Goal: Information Seeking & Learning: Compare options

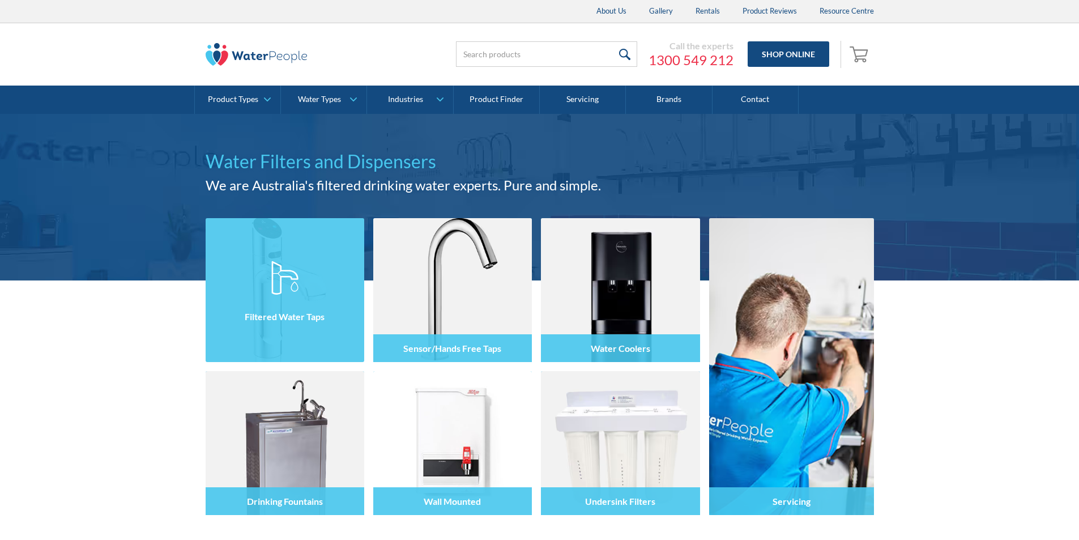
click at [283, 249] on img at bounding box center [285, 290] width 159 height 144
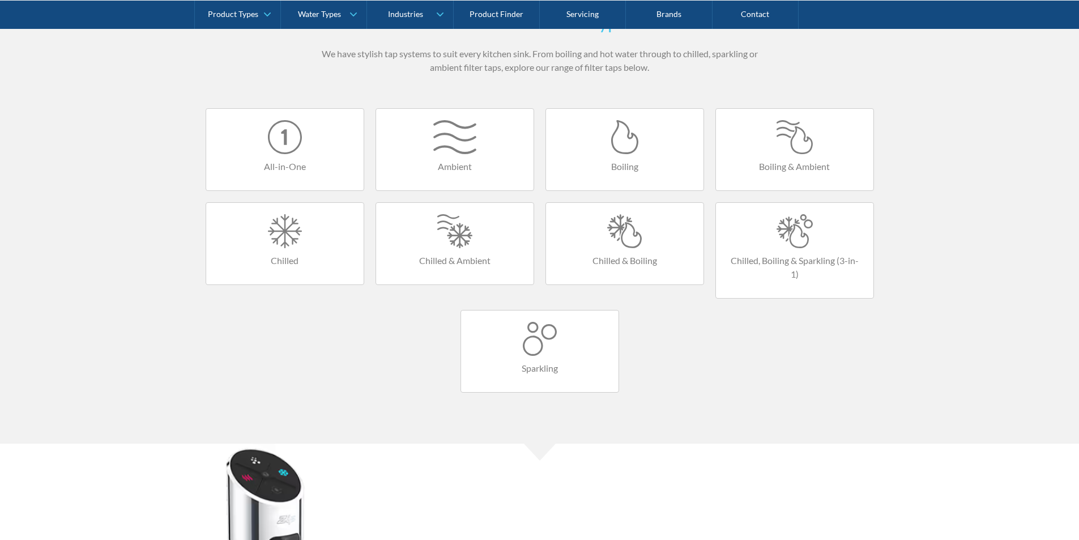
scroll to position [680, 0]
click at [625, 223] on div at bounding box center [624, 231] width 135 height 34
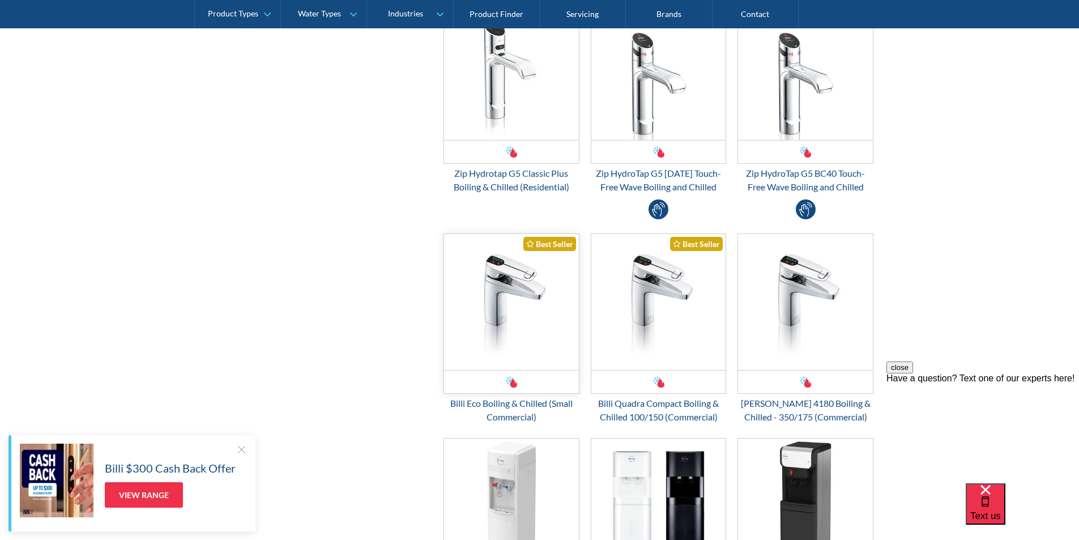
scroll to position [566, 0]
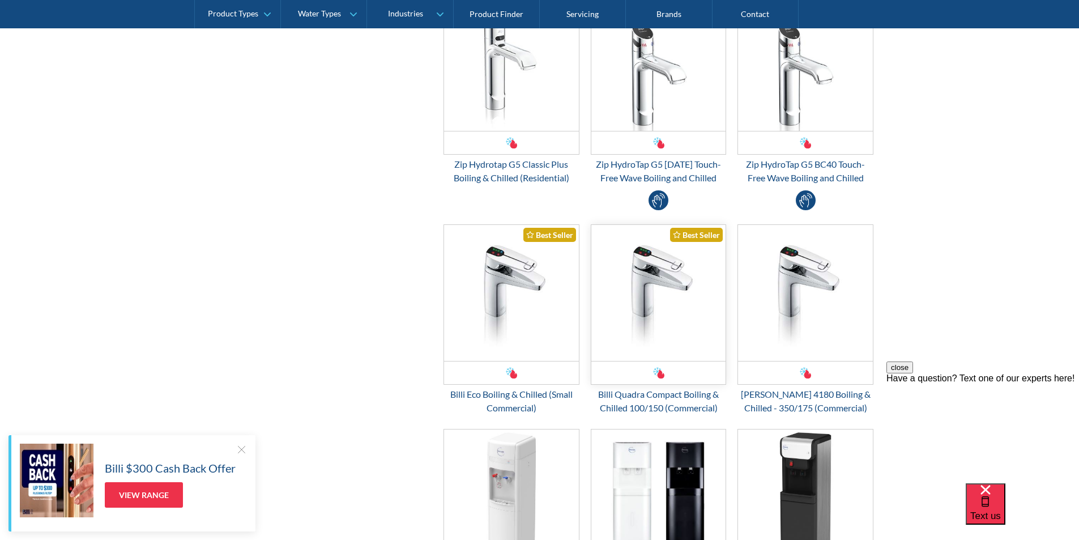
click at [647, 295] on img "Email Form 3" at bounding box center [658, 293] width 135 height 136
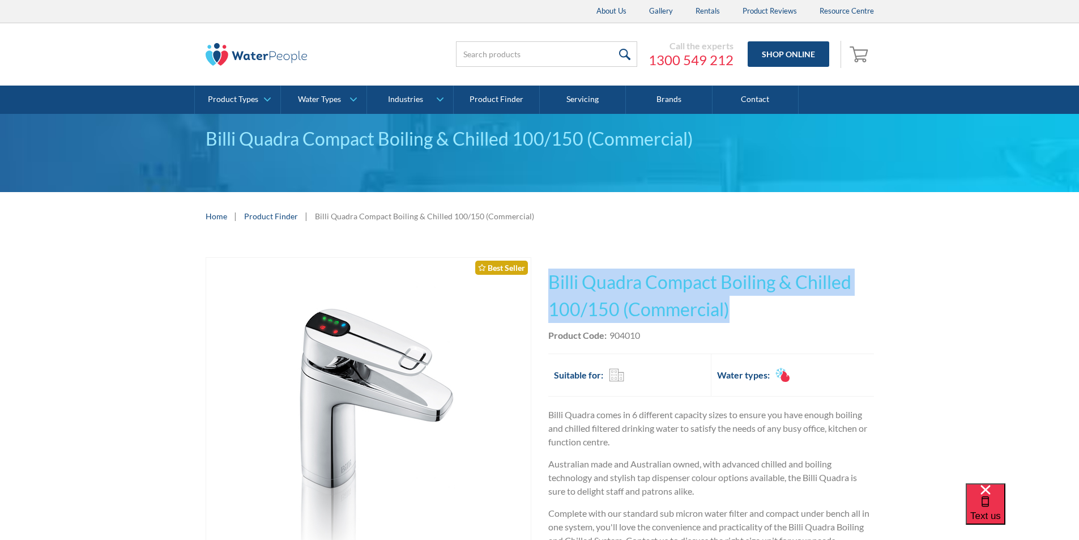
drag, startPoint x: 731, startPoint y: 309, endPoint x: 539, endPoint y: 282, distance: 194.0
click at [539, 282] on div "Play video Fits Most Brands Best Seller No items found. This tap design is incl…" at bounding box center [540, 504] width 668 height 494
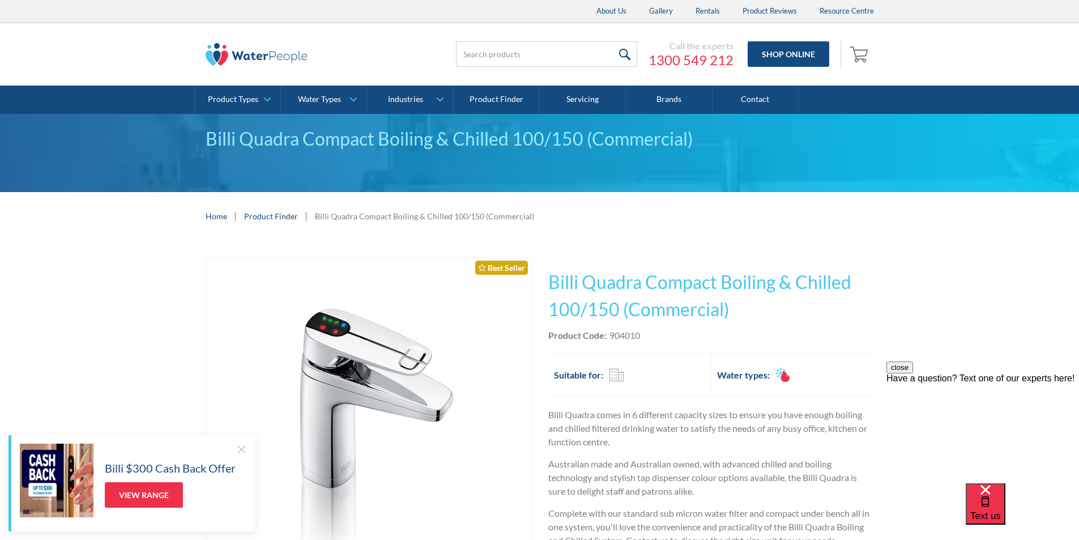
click at [646, 338] on div "Product Code: 904010" at bounding box center [711, 336] width 326 height 14
drag, startPoint x: 644, startPoint y: 332, endPoint x: 609, endPoint y: 336, distance: 34.8
click at [609, 336] on div "Product Code: 904010" at bounding box center [711, 336] width 326 height 14
copy div "904010"
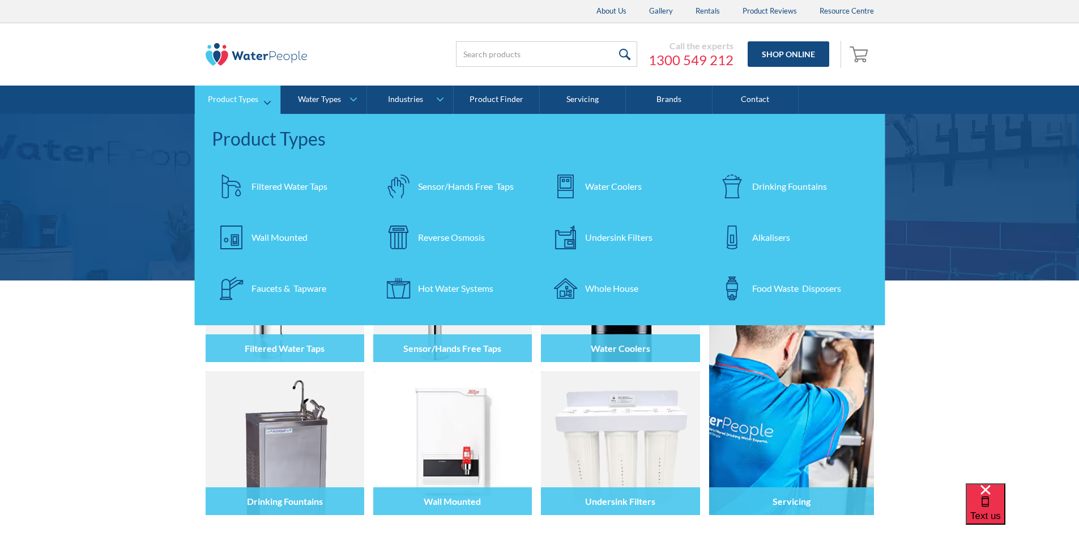
click at [285, 192] on div "Filtered Water Taps" at bounding box center [289, 187] width 76 height 14
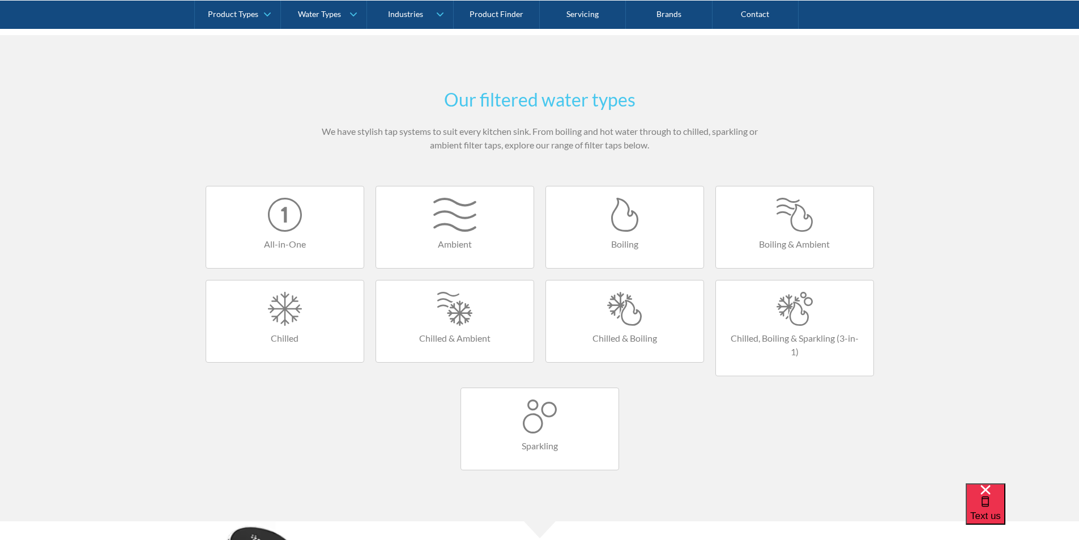
scroll to position [680, 0]
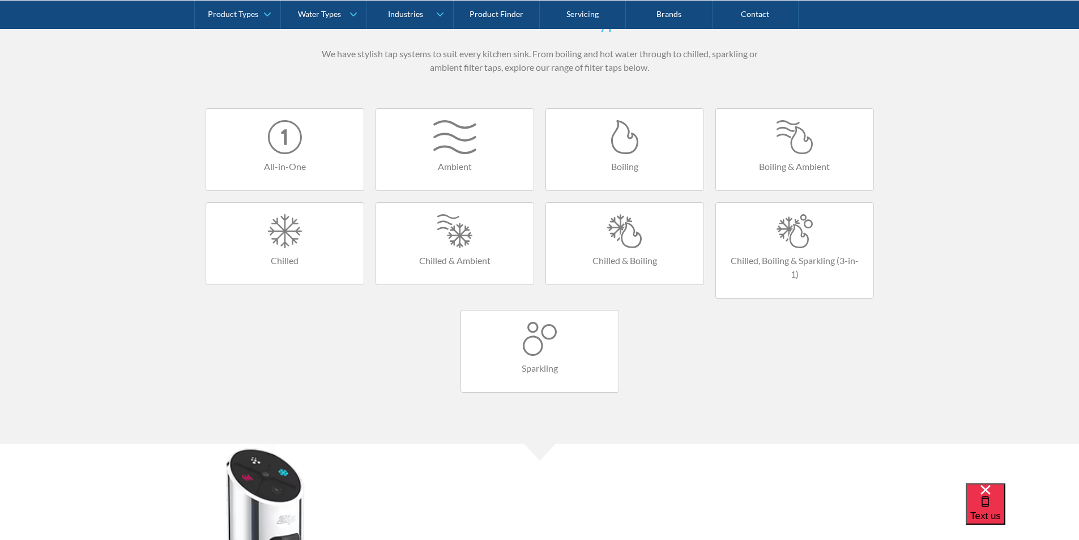
click at [637, 238] on div at bounding box center [624, 231] width 135 height 34
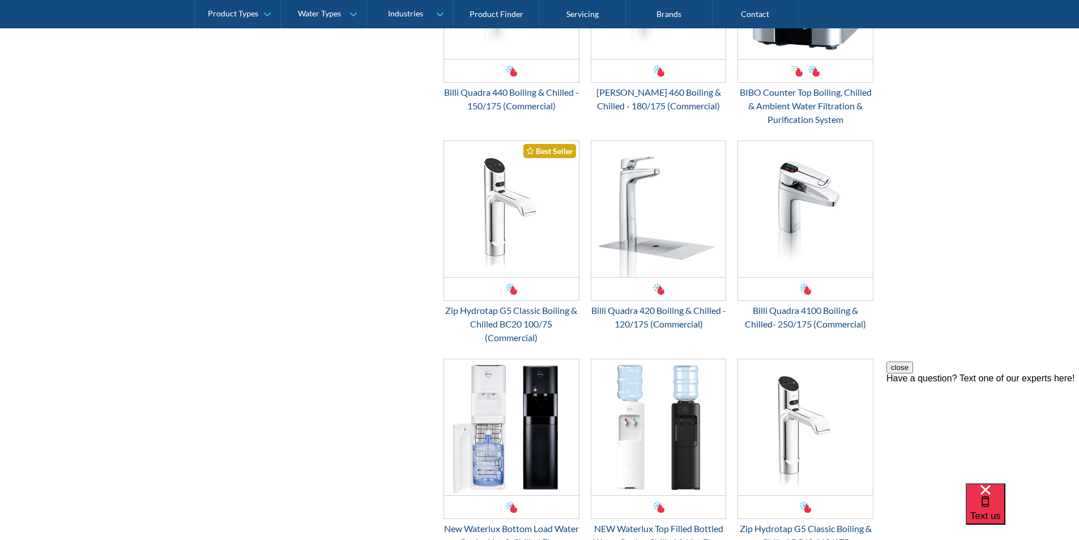
scroll to position [1303, 0]
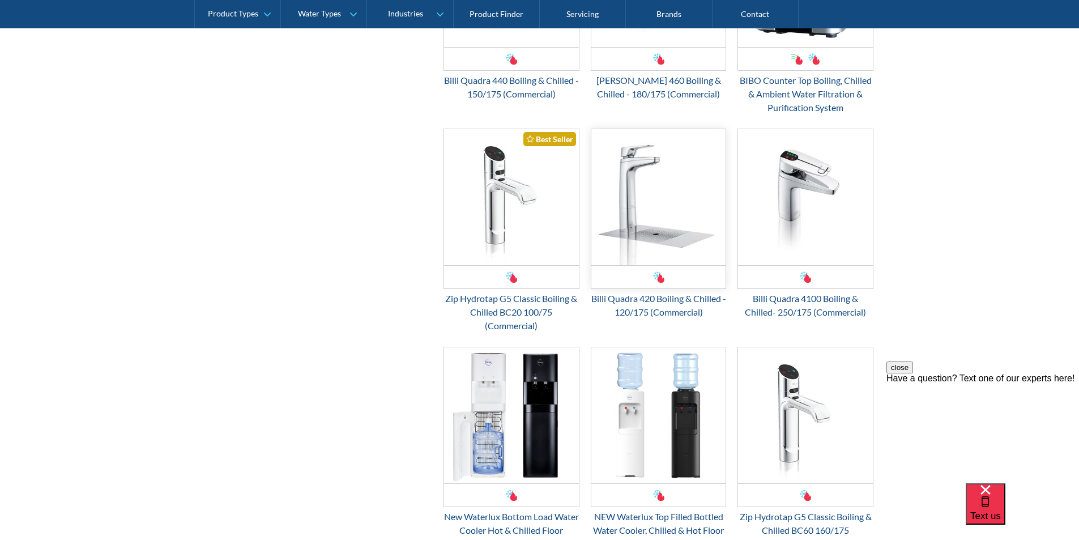
click at [639, 247] on img "Email Form 3" at bounding box center [658, 197] width 135 height 136
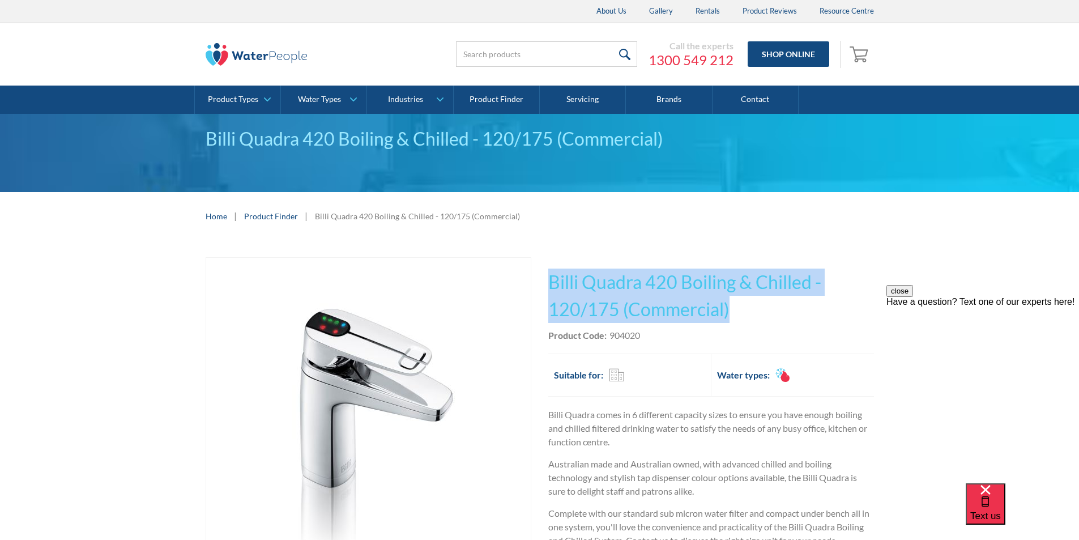
drag, startPoint x: 695, startPoint y: 309, endPoint x: 548, endPoint y: 278, distance: 150.4
click at [548, 278] on h1 "Billi Quadra 420 Boiling & Chilled - 120/175 (Commercial)" at bounding box center [711, 295] width 326 height 54
copy h1 "Billi Quadra 420 Boiling & Chilled - 120/175 (Commercial)"
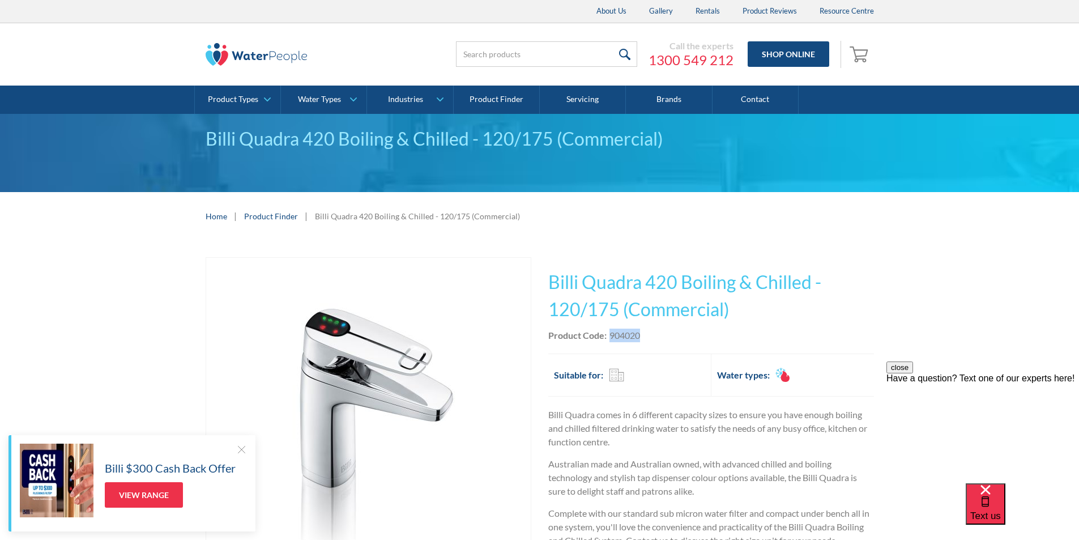
drag, startPoint x: 650, startPoint y: 332, endPoint x: 611, endPoint y: 331, distance: 38.5
click at [611, 331] on div "Product Code: 904020" at bounding box center [711, 336] width 326 height 14
copy div "904020"
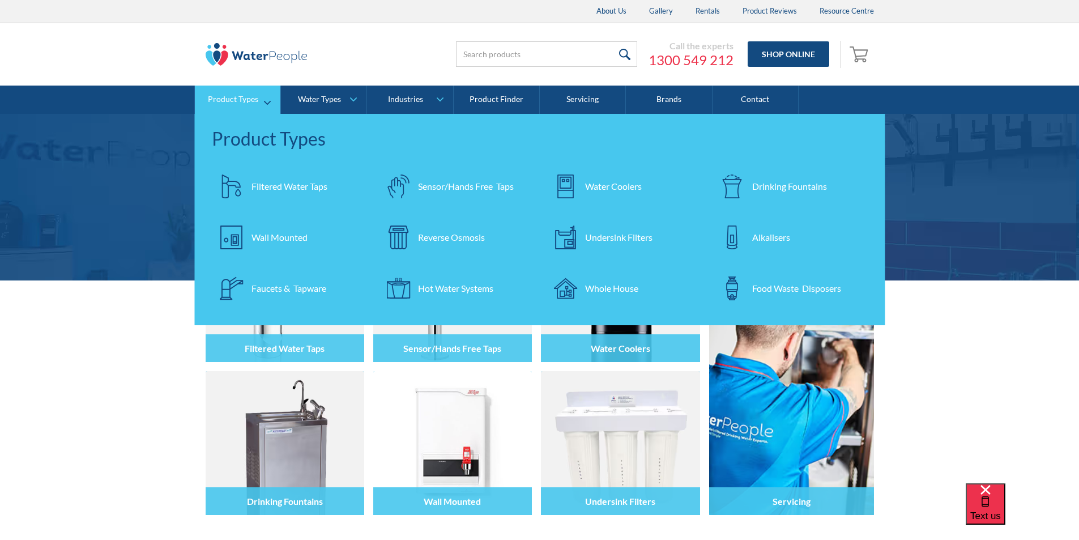
click at [278, 187] on div "Filtered Water Taps" at bounding box center [289, 187] width 76 height 14
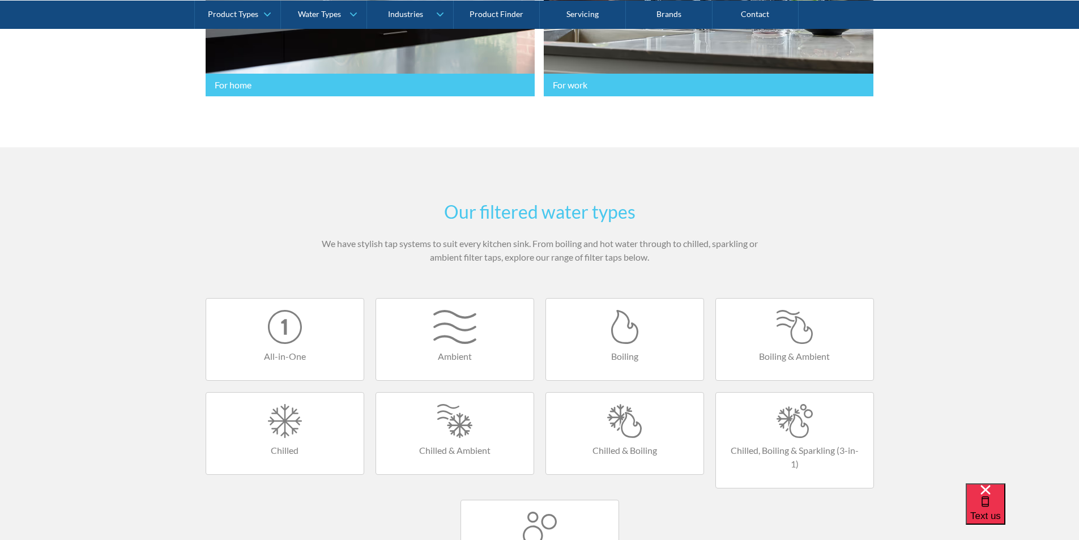
scroll to position [566, 0]
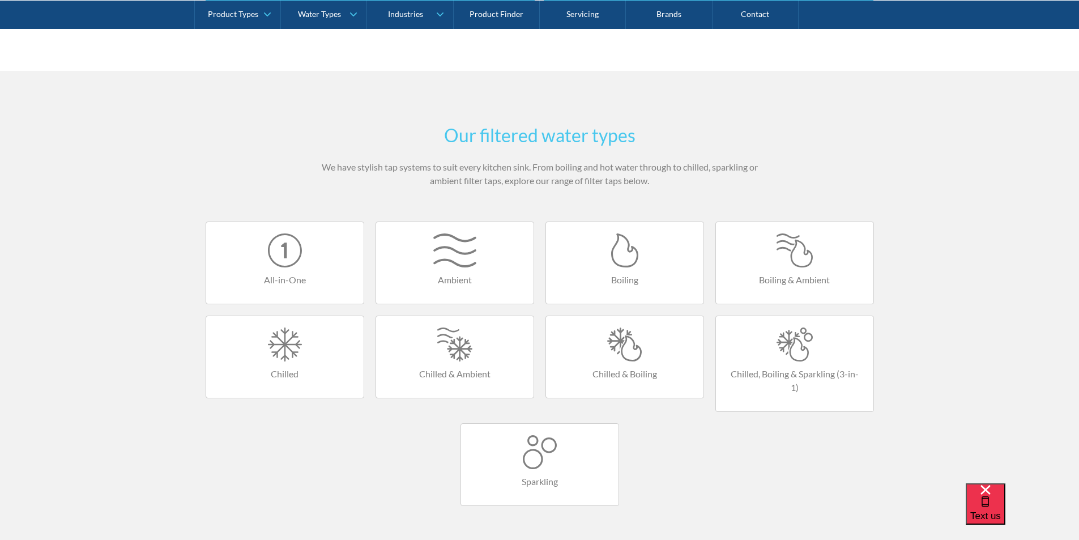
click at [285, 251] on div at bounding box center [285, 250] width 135 height 34
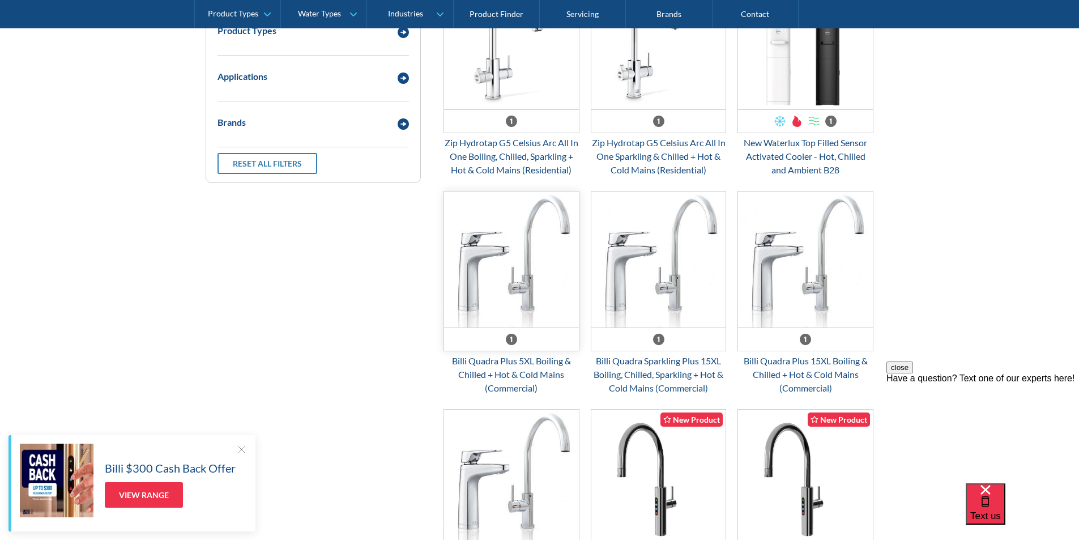
scroll to position [453, 0]
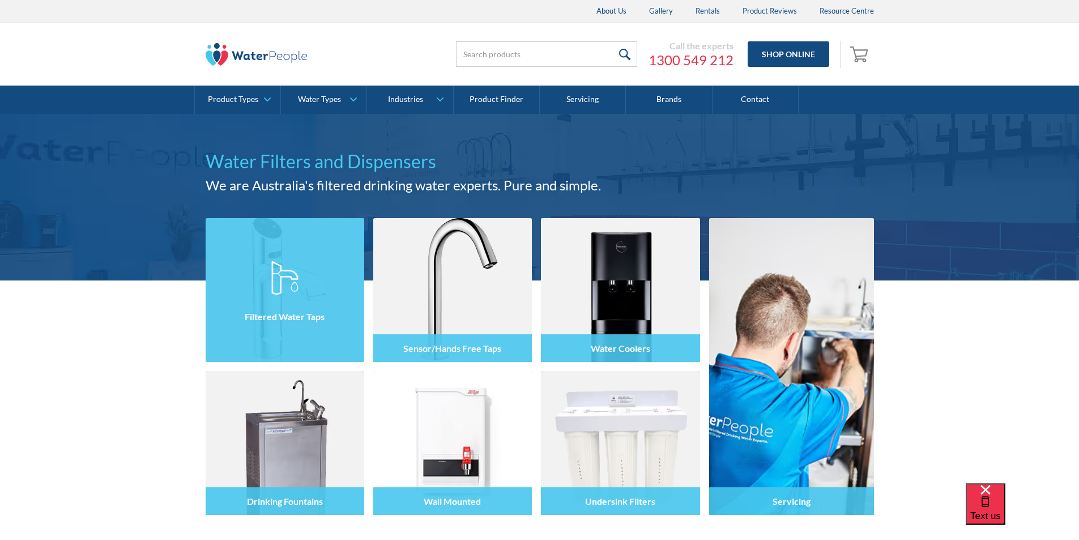
click at [284, 281] on img at bounding box center [284, 278] width 27 height 34
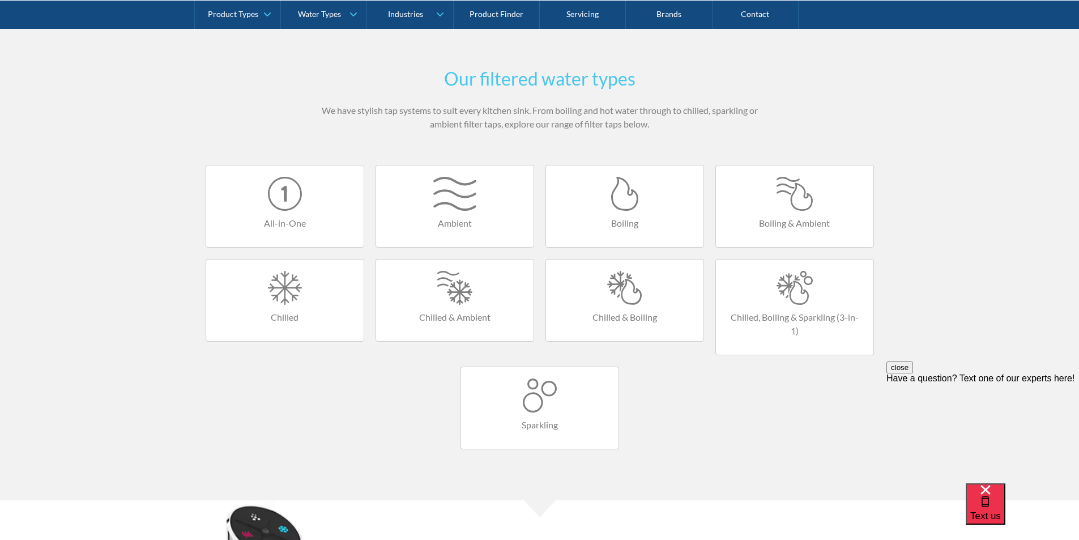
click at [615, 291] on div at bounding box center [624, 288] width 135 height 34
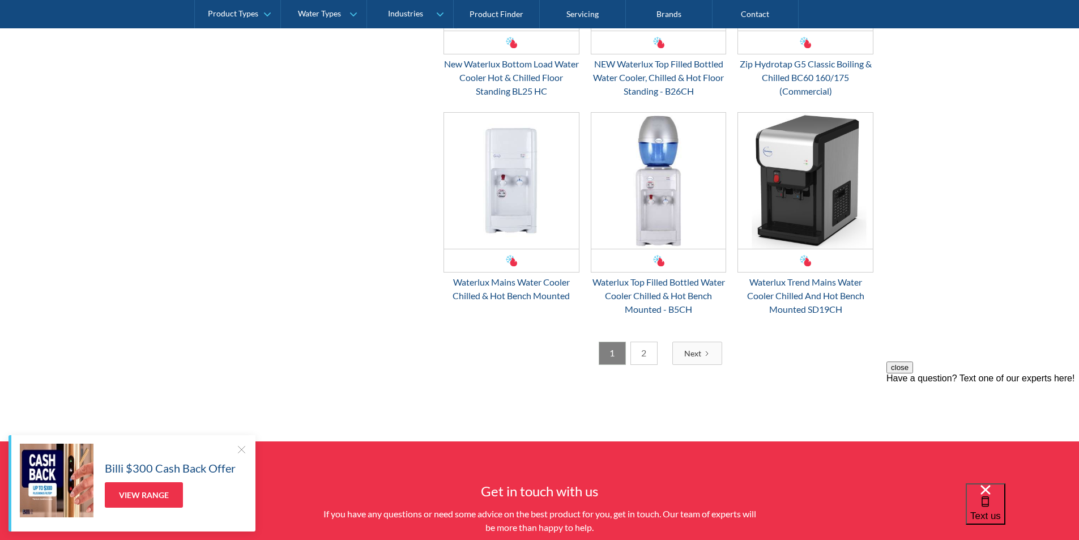
scroll to position [1756, 0]
click at [641, 349] on link "2" at bounding box center [643, 352] width 27 height 23
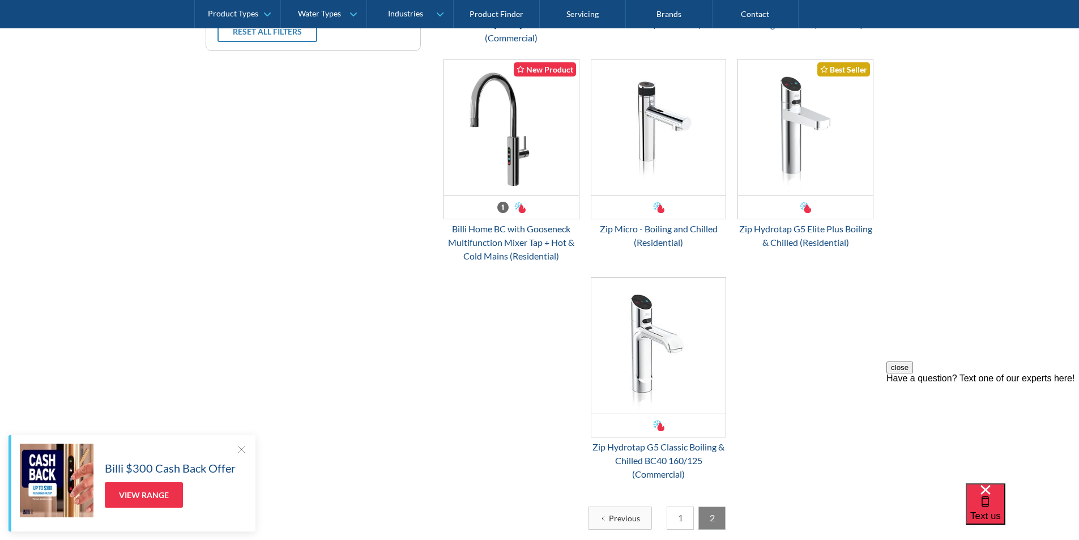
scroll to position [660, 0]
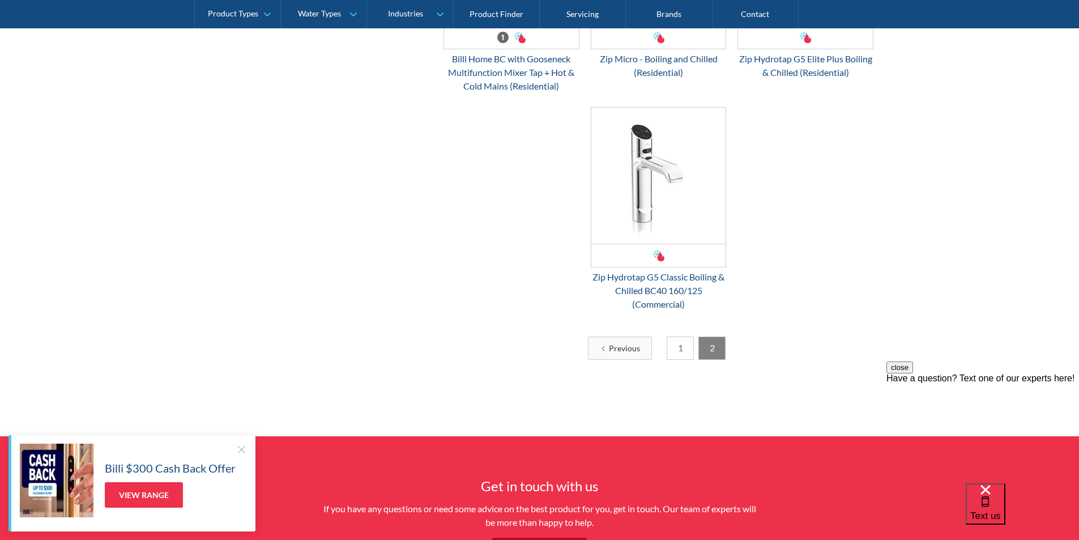
click at [679, 347] on link "1" at bounding box center [680, 347] width 27 height 23
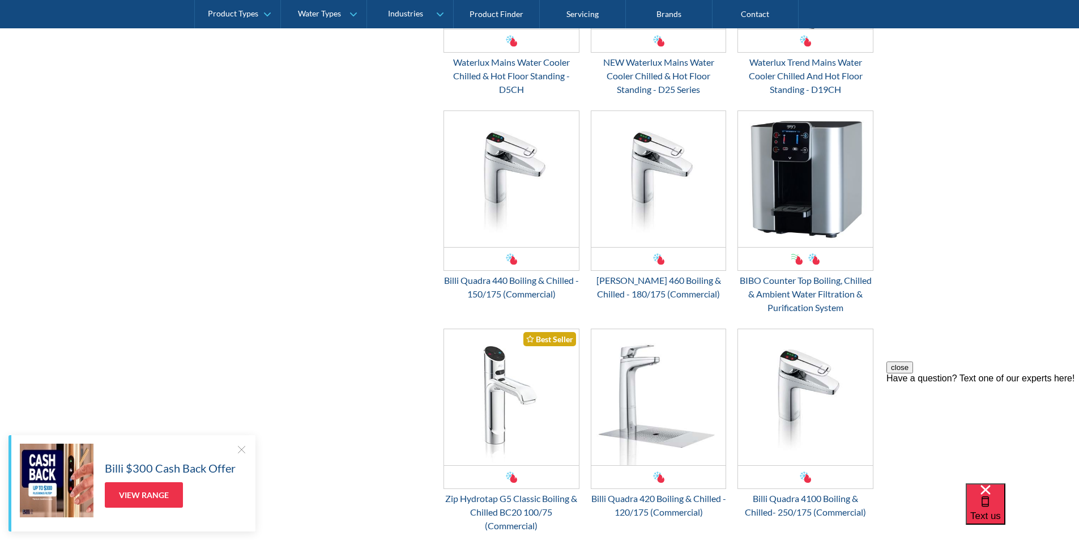
scroll to position [1113, 0]
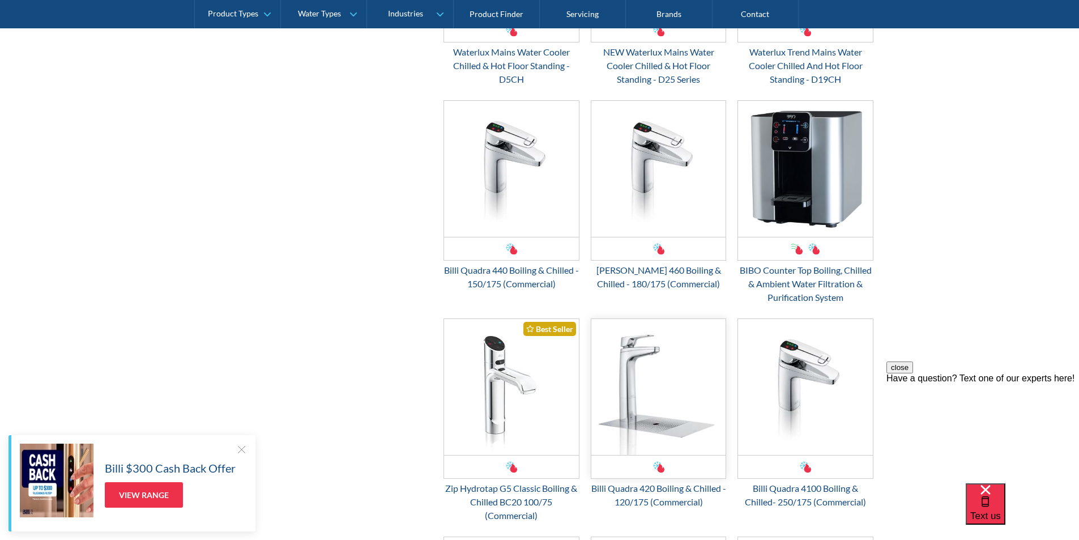
click at [636, 377] on img "Email Form 3" at bounding box center [658, 387] width 135 height 136
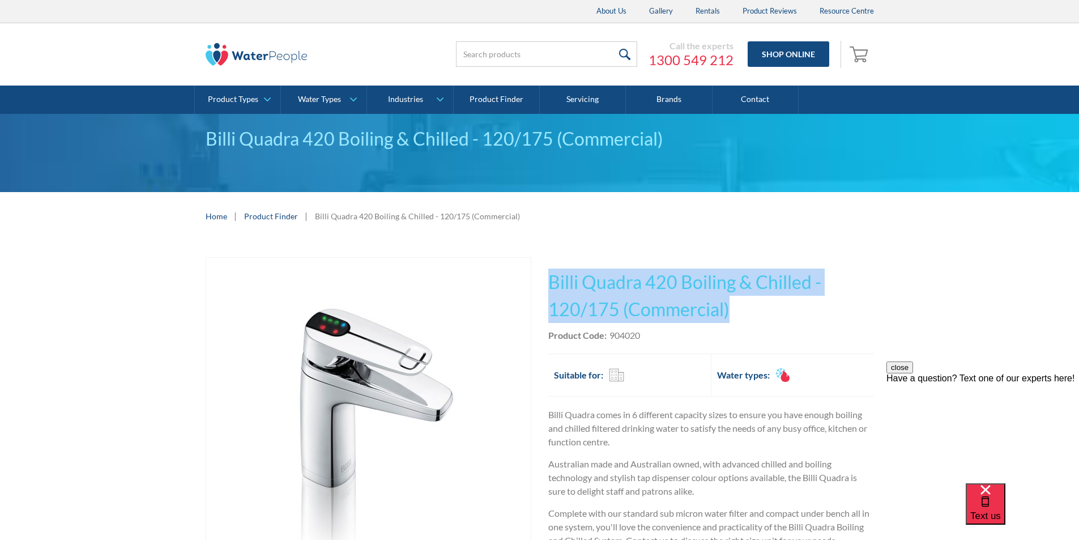
drag, startPoint x: 735, startPoint y: 309, endPoint x: 545, endPoint y: 282, distance: 191.6
click at [545, 282] on div "Play video Fits Most Brands Best Seller No items found. This tap design is incl…" at bounding box center [540, 503] width 668 height 493
copy h1 "Billi Quadra 420 Boiling & Chilled - 120/175 (Commercial)"
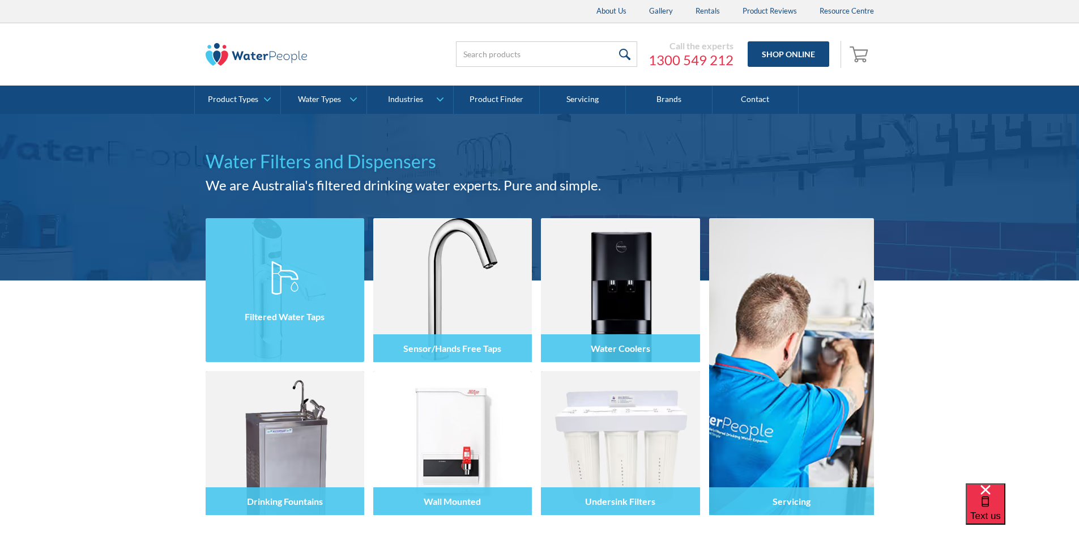
click at [282, 296] on div at bounding box center [285, 300] width 159 height 68
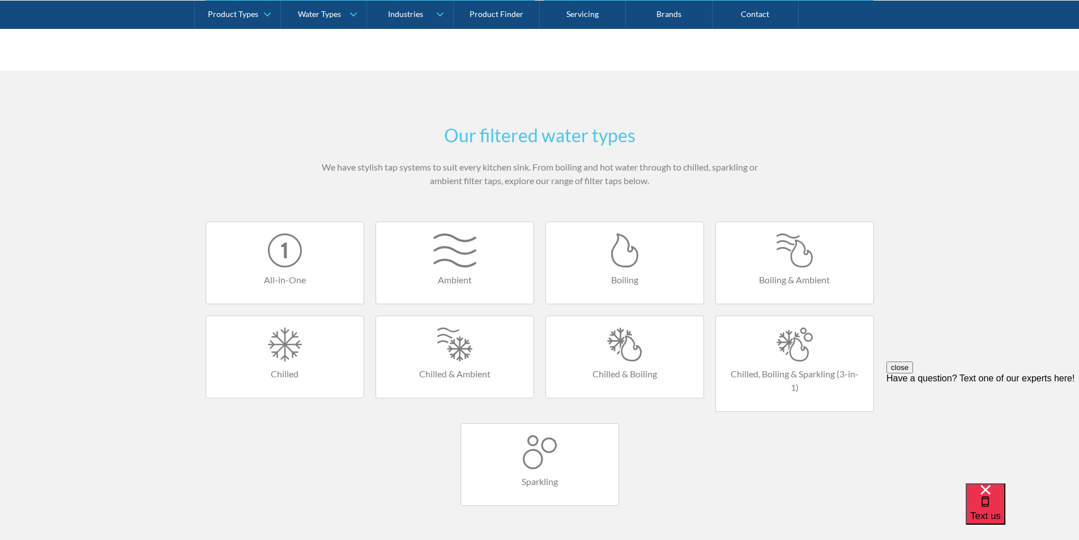
click at [634, 351] on div at bounding box center [624, 344] width 135 height 34
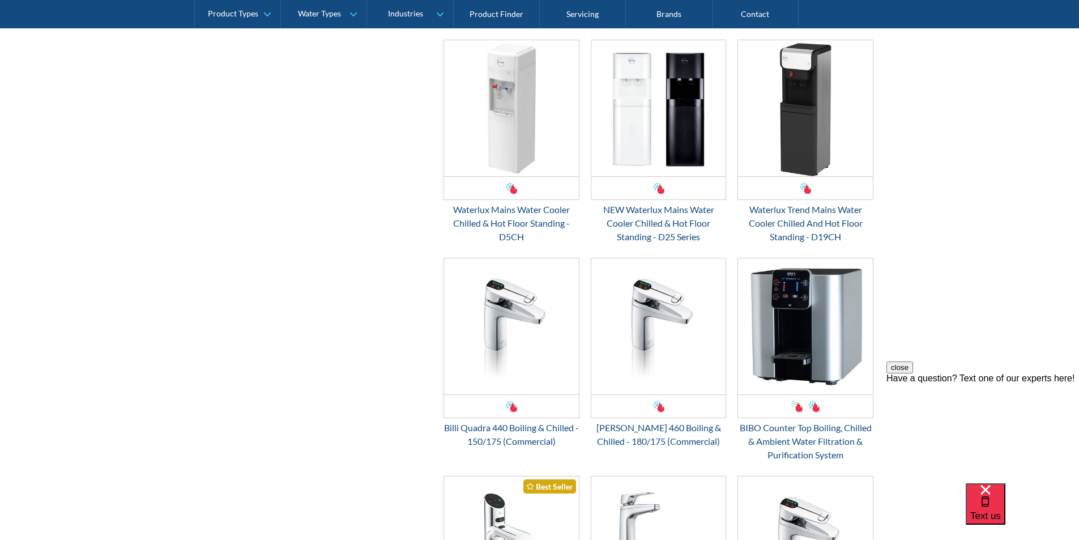
scroll to position [963, 0]
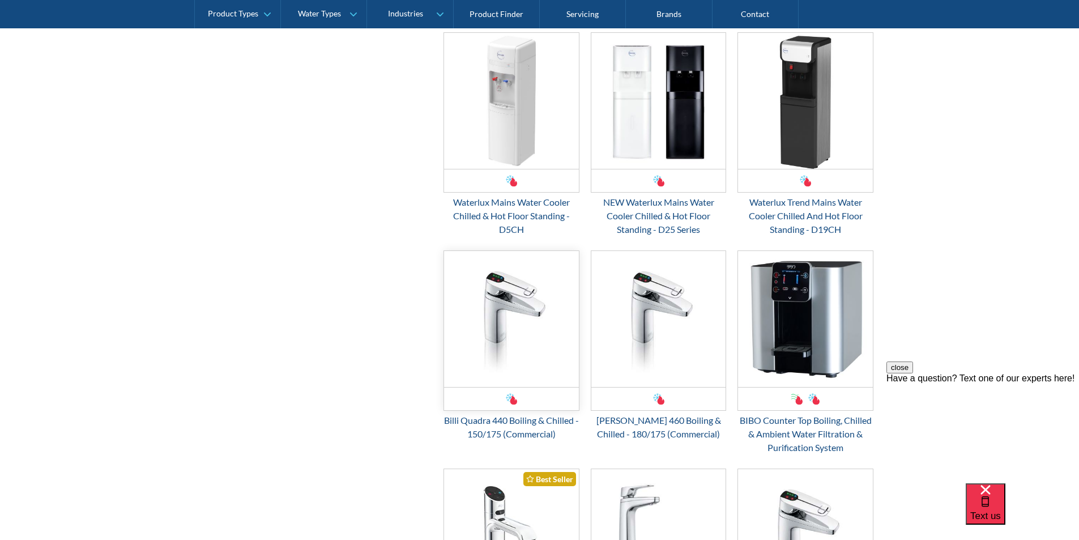
click at [510, 331] on img "Email Form 3" at bounding box center [511, 319] width 135 height 136
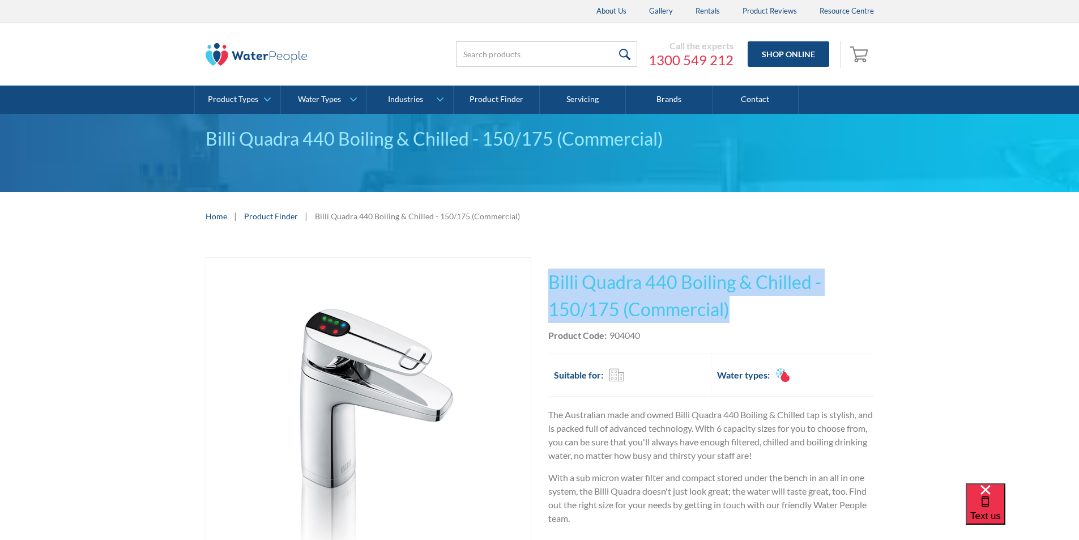
drag, startPoint x: 739, startPoint y: 308, endPoint x: 550, endPoint y: 276, distance: 191.3
click at [550, 276] on h1 "Billi Quadra 440 Boiling & Chilled - 150/175 (Commercial)" at bounding box center [711, 295] width 326 height 54
copy h1 "Billi Quadra 440 Boiling & Chilled - 150/175 (Commercial)"
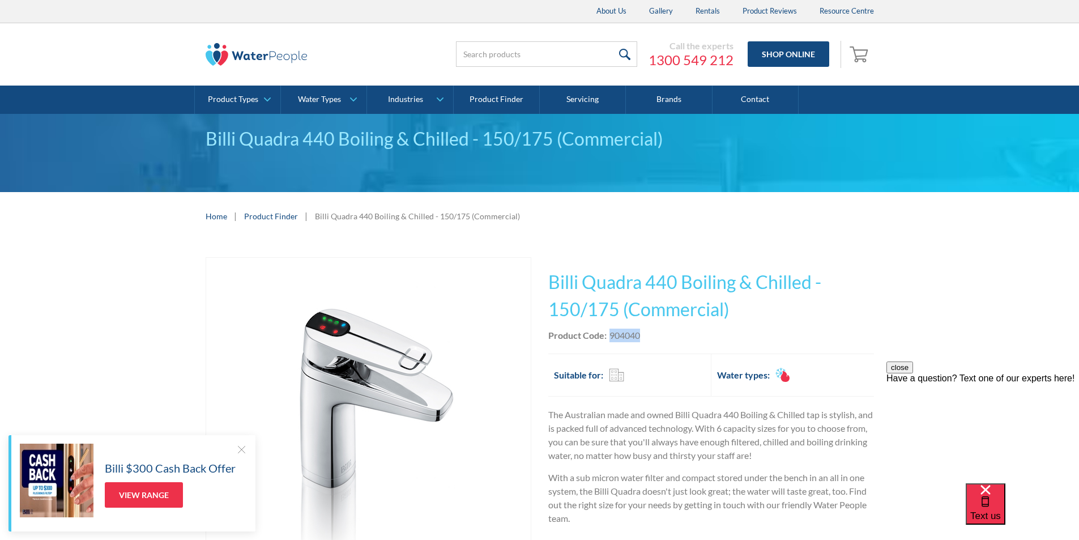
drag, startPoint x: 647, startPoint y: 335, endPoint x: 611, endPoint y: 338, distance: 36.4
click at [611, 338] on div "Product Code: 904040" at bounding box center [711, 336] width 326 height 14
copy div "904040"
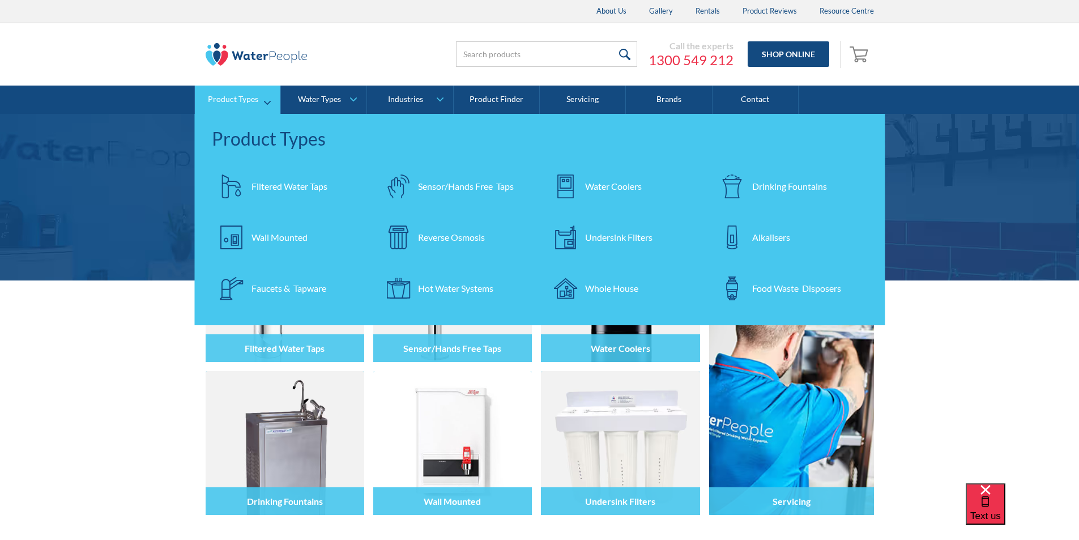
click at [272, 238] on div "Wall Mounted" at bounding box center [279, 238] width 56 height 14
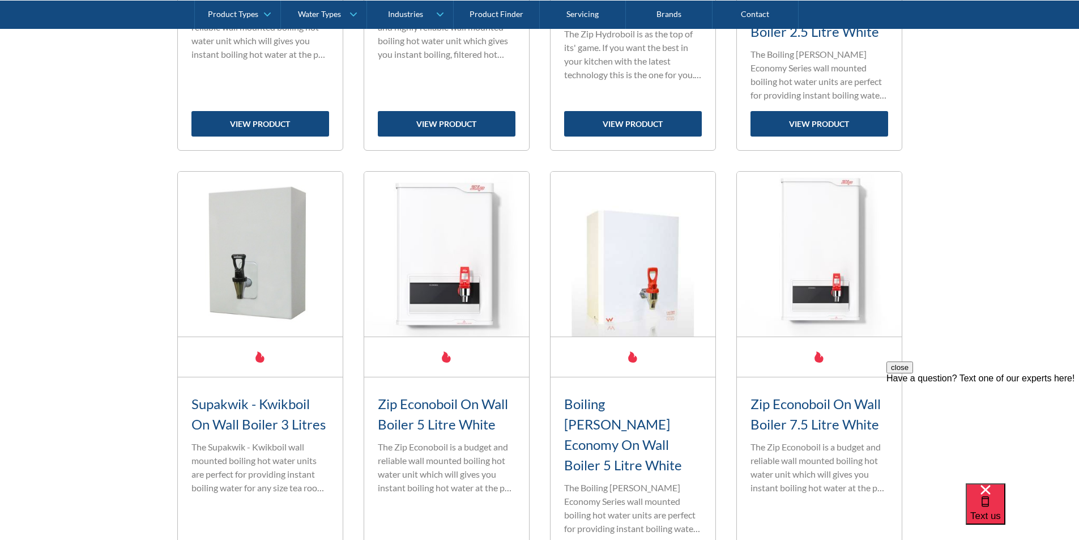
scroll to position [793, 0]
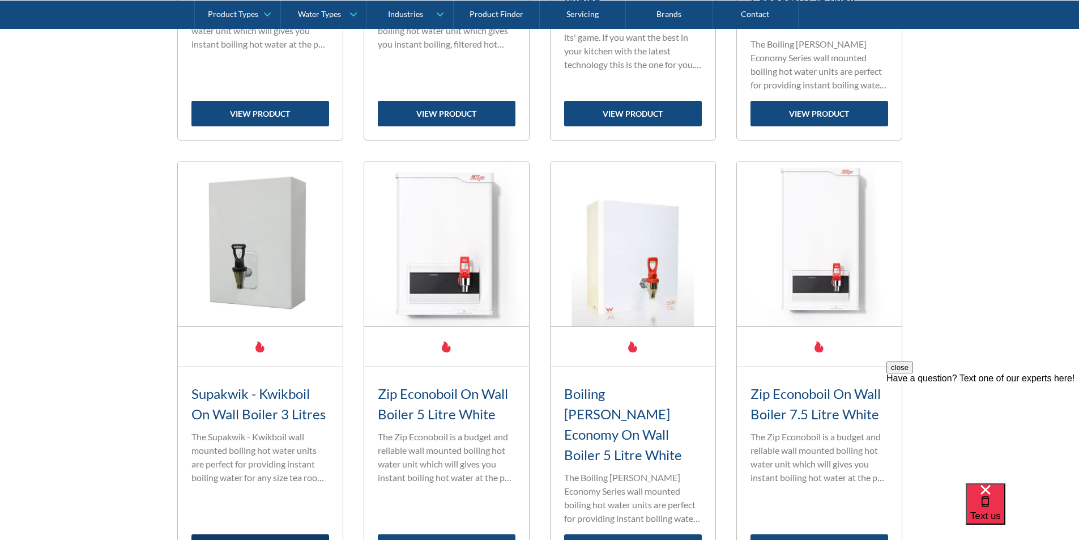
click at [255, 534] on link "view product" at bounding box center [260, 546] width 138 height 25
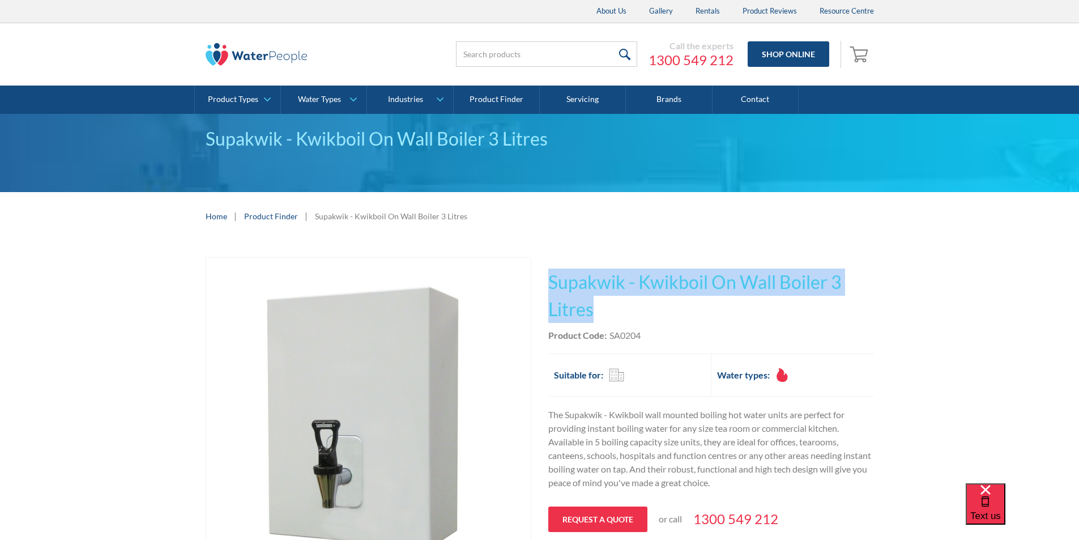
drag, startPoint x: 601, startPoint y: 305, endPoint x: 549, endPoint y: 282, distance: 57.1
click at [549, 280] on h1 "Supakwik - Kwikboil On Wall Boiler 3 Litres" at bounding box center [711, 295] width 326 height 54
copy h1 "Supakwik - Kwikboil On Wall Boiler 3 Litres"
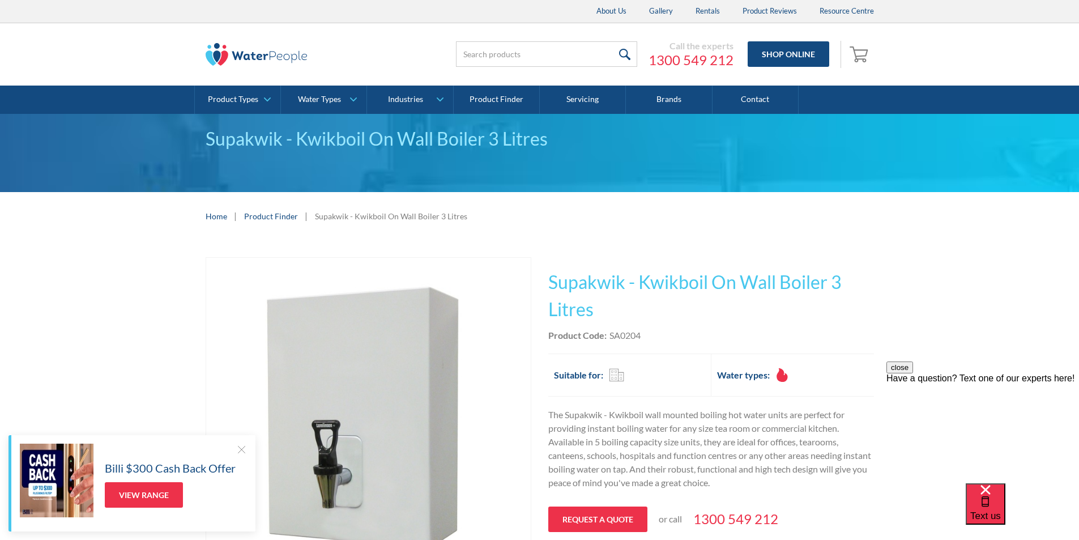
click at [649, 336] on div "Product Code: SA0204" at bounding box center [711, 336] width 326 height 14
drag, startPoint x: 648, startPoint y: 335, endPoint x: 611, endPoint y: 337, distance: 36.9
click at [611, 337] on div "Product Code: SA0204" at bounding box center [711, 336] width 326 height 14
copy div "SA0204"
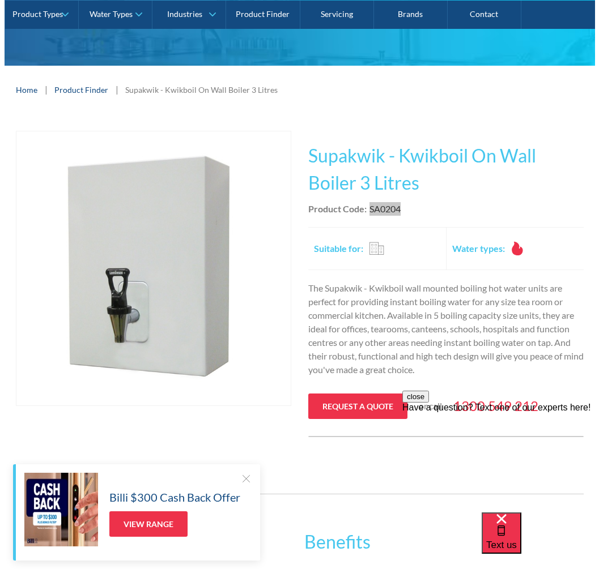
scroll to position [283, 0]
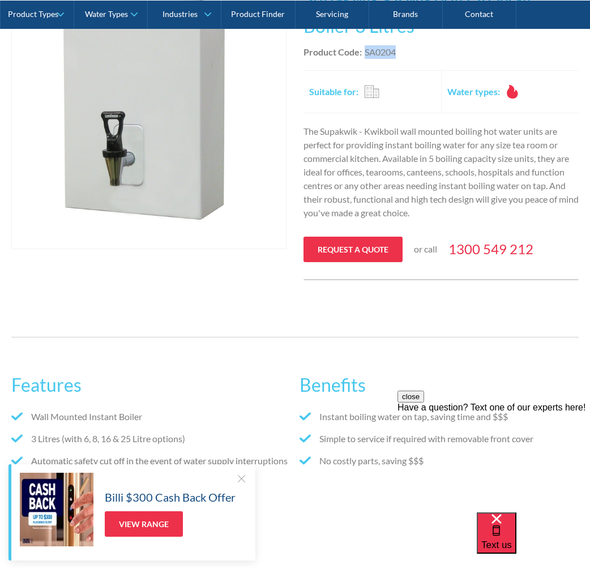
click at [167, 109] on img "open lightbox" at bounding box center [149, 112] width 274 height 274
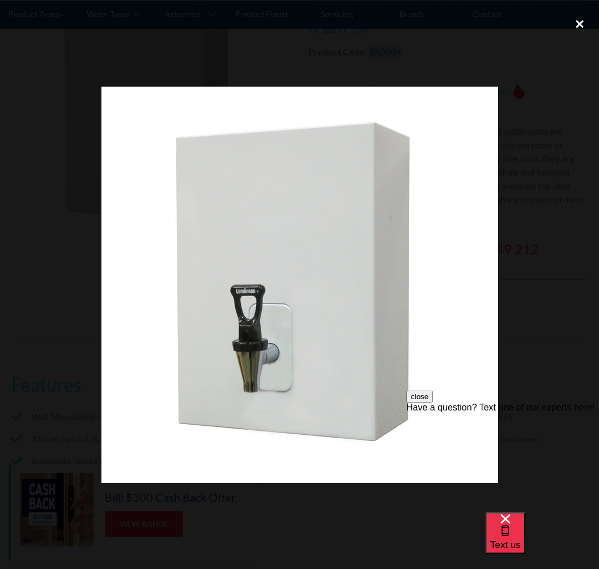
click at [583, 23] on div "close lightbox" at bounding box center [579, 23] width 39 height 25
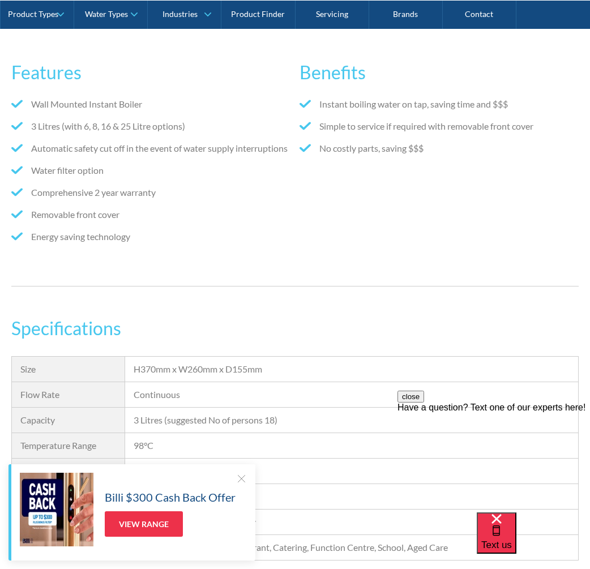
scroll to position [597, 0]
drag, startPoint x: 141, startPoint y: 103, endPoint x: 34, endPoint y: 92, distance: 107.5
click at [34, 92] on div "Features Wall Mounted Instant Boiler 3 Litres (with 6, 8, 16 & 25 Litre options…" at bounding box center [150, 154] width 279 height 216
copy li "Wall Mounted Instant Boile"
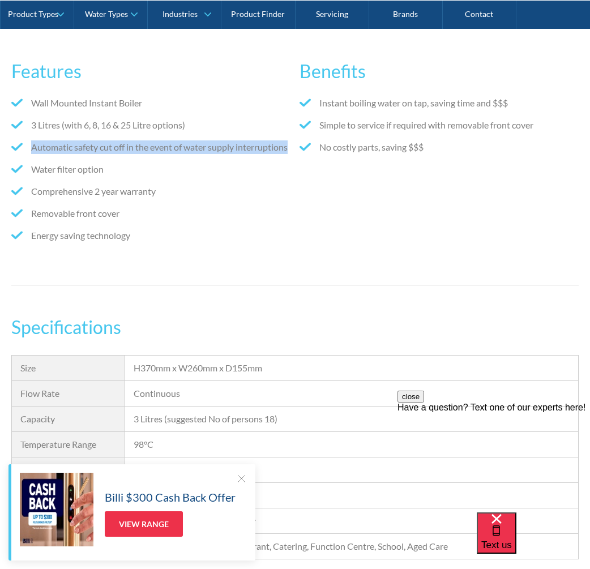
drag, startPoint x: 86, startPoint y: 163, endPoint x: 33, endPoint y: 148, distance: 54.7
click at [33, 148] on li "Automatic safety cut off in the event of water supply interruptions" at bounding box center [150, 147] width 279 height 14
copy li "Automatic safety cut off in the event of water supply interruptions"
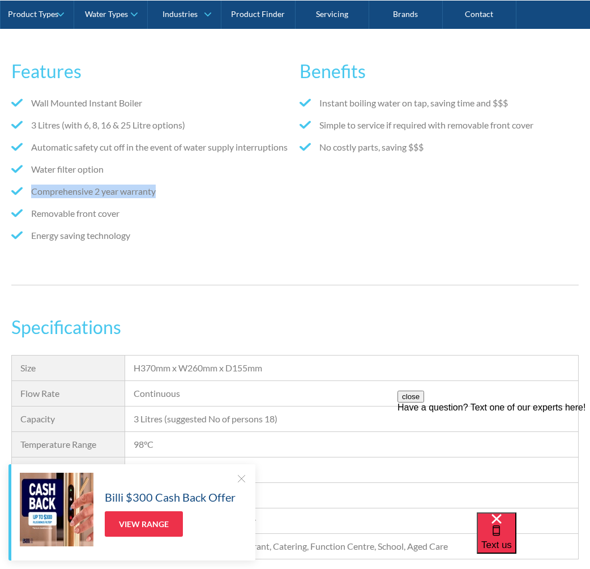
drag, startPoint x: 168, startPoint y: 208, endPoint x: 35, endPoint y: 205, distance: 133.7
click at [32, 198] on li "Comprehensive 2 year warranty" at bounding box center [150, 192] width 279 height 14
copy li "Comprehensive 2 year warranty"
drag, startPoint x: 125, startPoint y: 249, endPoint x: 33, endPoint y: 246, distance: 91.8
click at [33, 242] on li "Energy saving technology" at bounding box center [150, 236] width 279 height 14
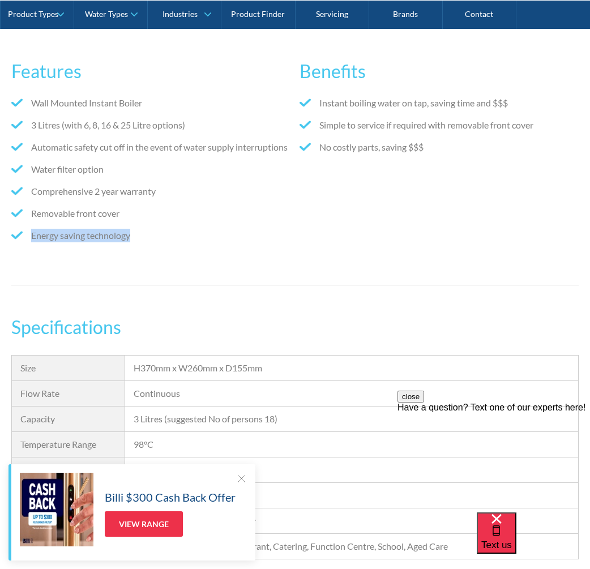
copy li "Energy saving technology"
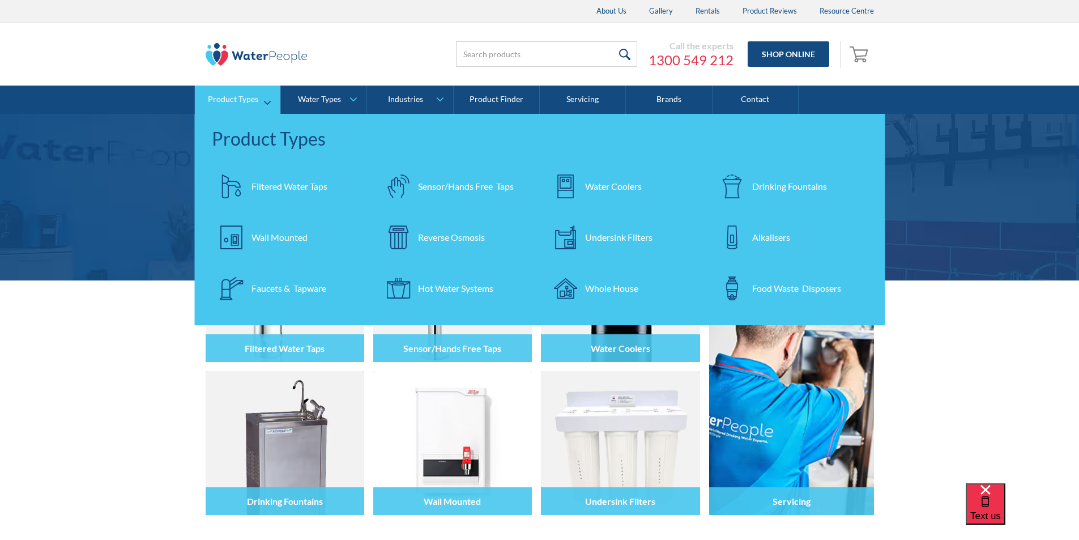
click at [282, 236] on div "Wall Mounted" at bounding box center [279, 238] width 56 height 14
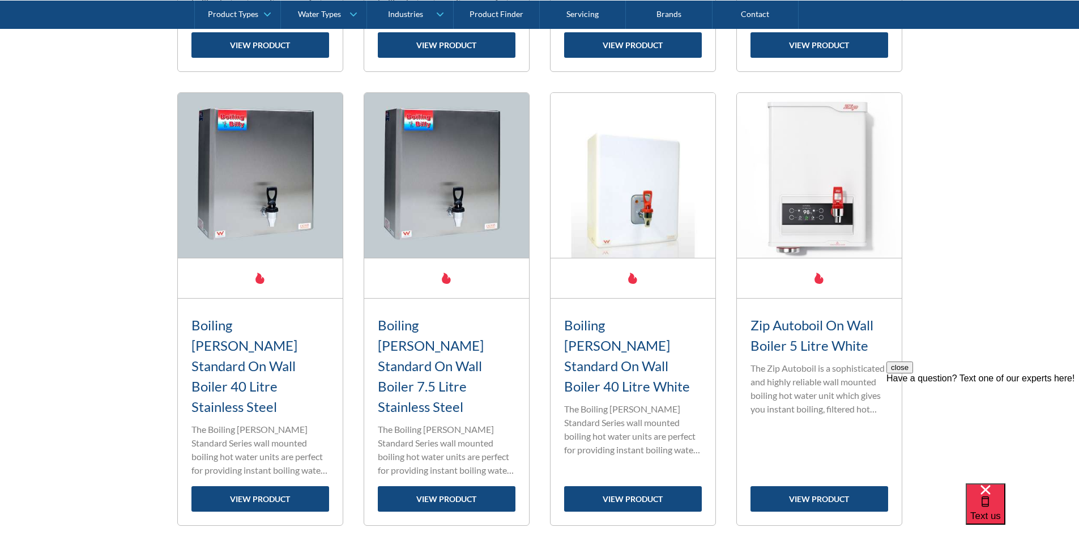
scroll to position [1756, 0]
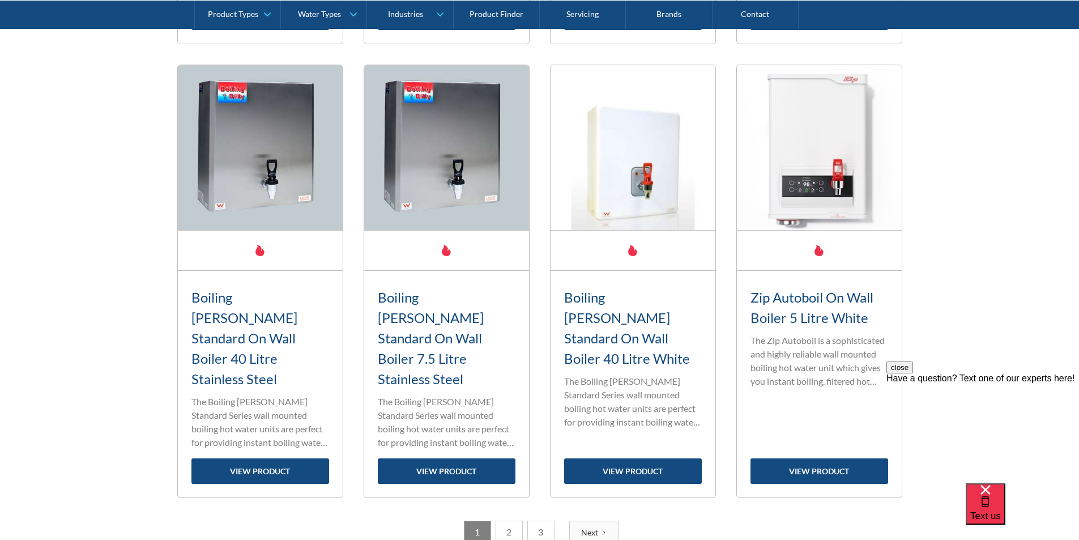
click at [511, 521] on link "2" at bounding box center [509, 532] width 27 height 23
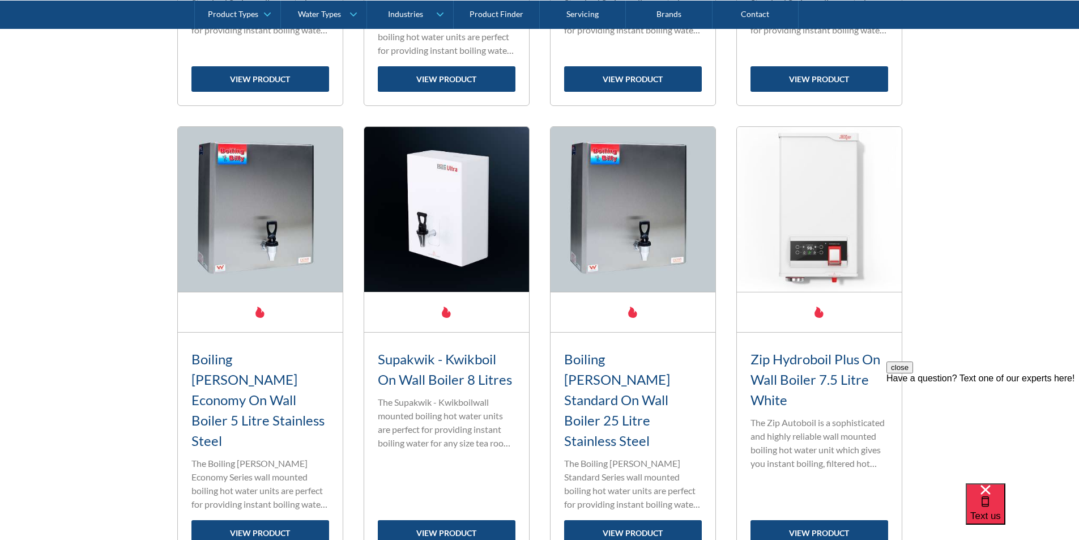
scroll to position [1777, 0]
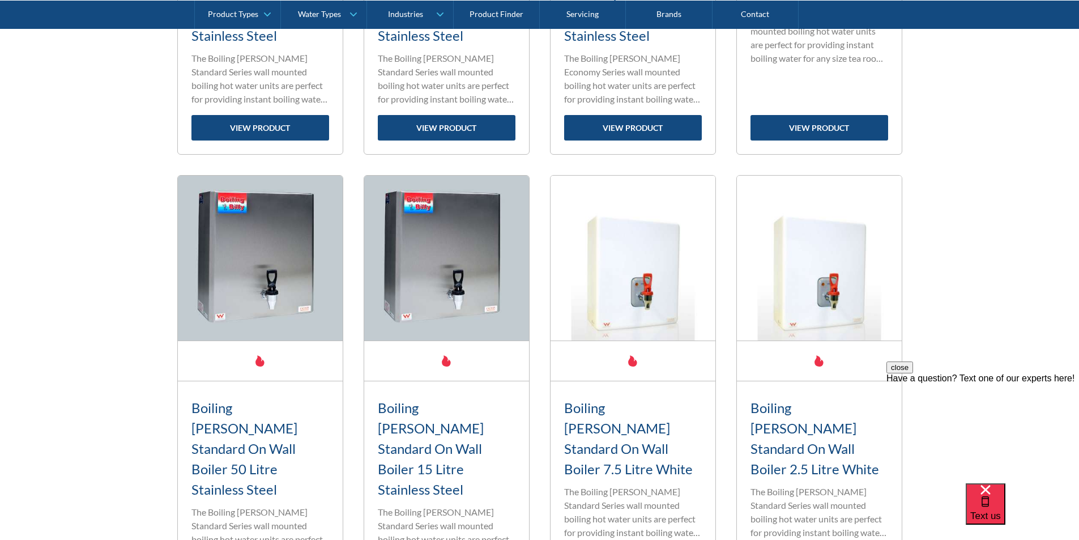
scroll to position [1268, 0]
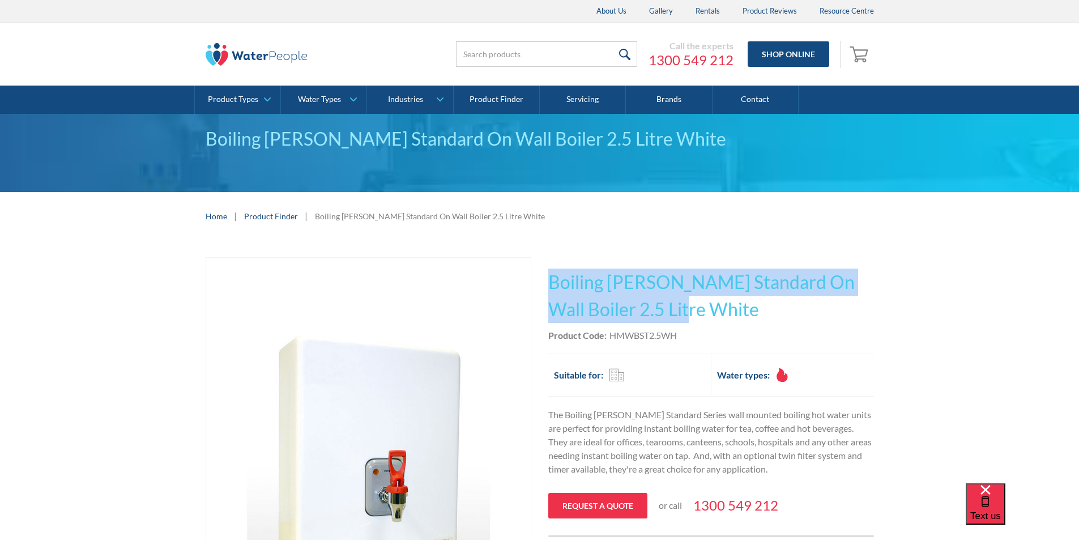
drag, startPoint x: 640, startPoint y: 312, endPoint x: 551, endPoint y: 278, distance: 95.0
click at [551, 276] on h1 "Boiling [PERSON_NAME] Standard On Wall Boiler 2.5 Litre White" at bounding box center [711, 295] width 326 height 54
copy h1 "Boiling [PERSON_NAME] Standard On Wall Boiler 2.5 Litre White"
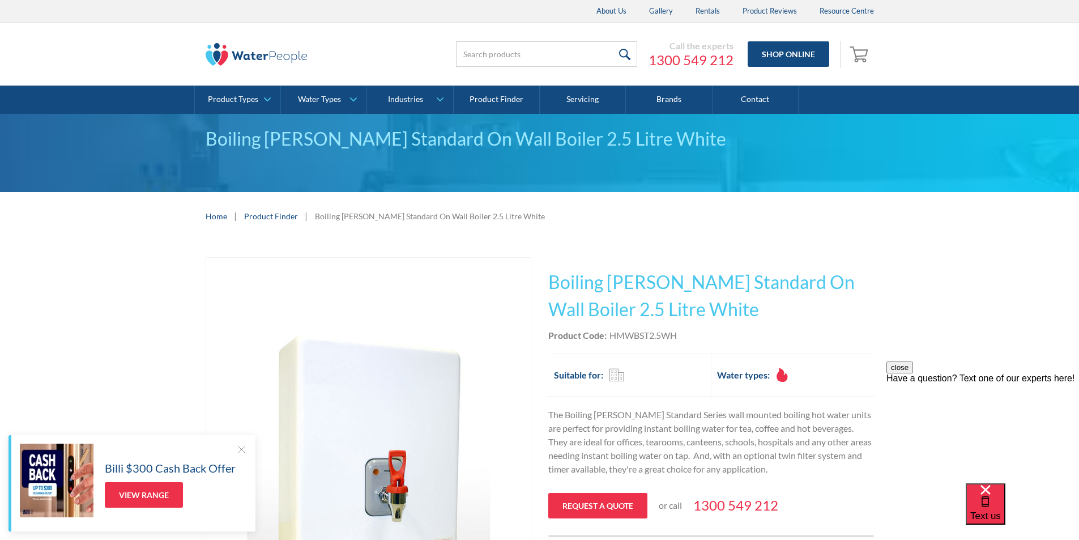
click at [694, 340] on div "Product Code: HMWBST2.5WH" at bounding box center [711, 336] width 326 height 14
drag, startPoint x: 684, startPoint y: 334, endPoint x: 616, endPoint y: 336, distance: 67.4
click at [612, 336] on div "Product Code: HMWBST2.5WH" at bounding box center [711, 336] width 326 height 14
copy div "HMWBST2.5WH"
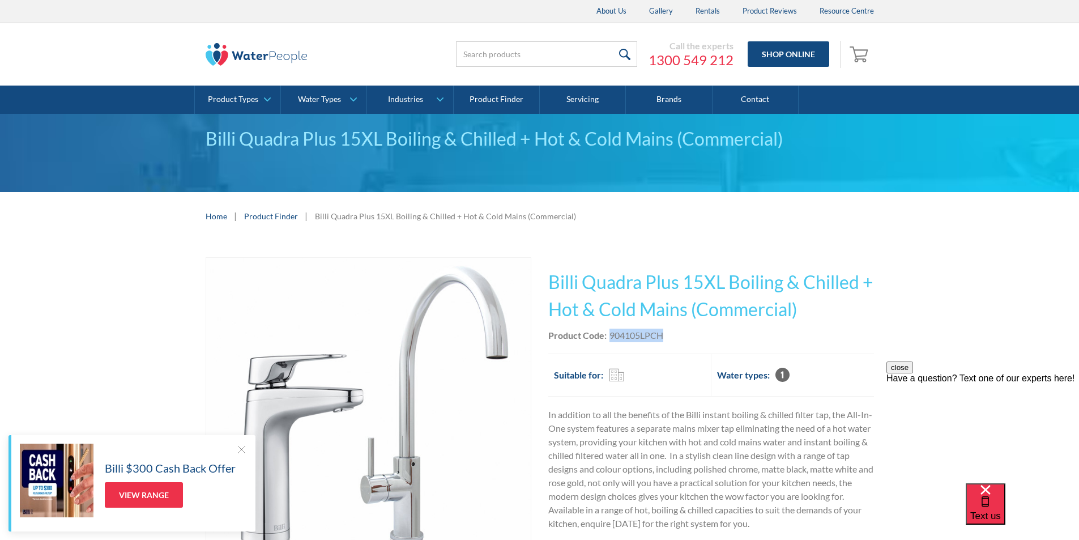
scroll to position [57, 0]
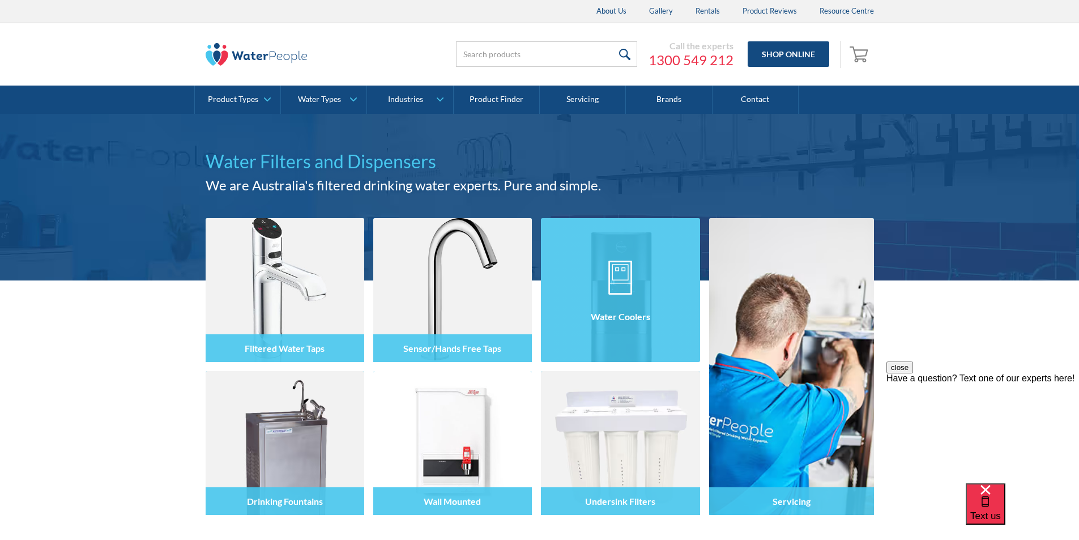
click at [622, 283] on img at bounding box center [620, 278] width 24 height 34
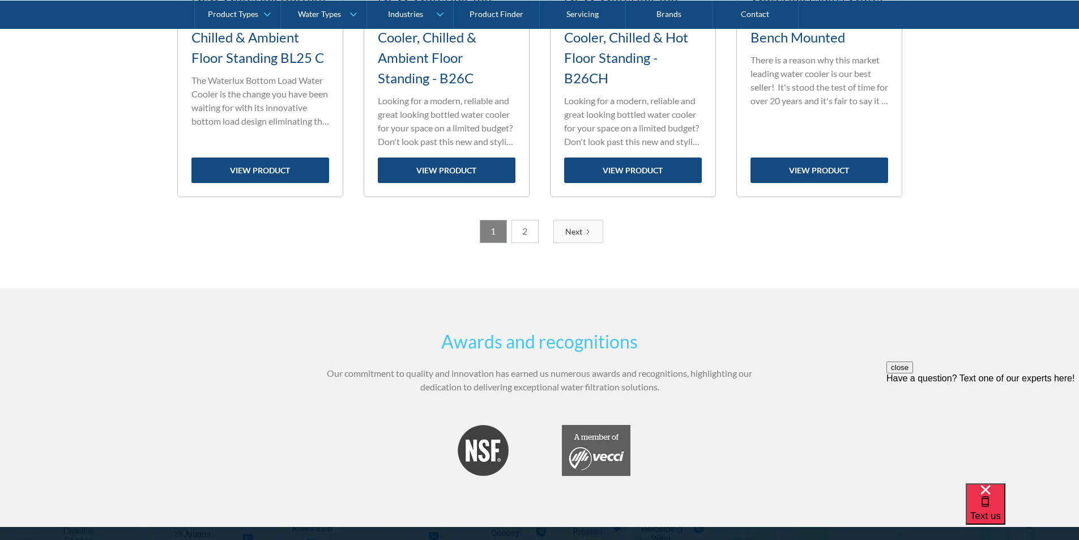
scroll to position [2149, 0]
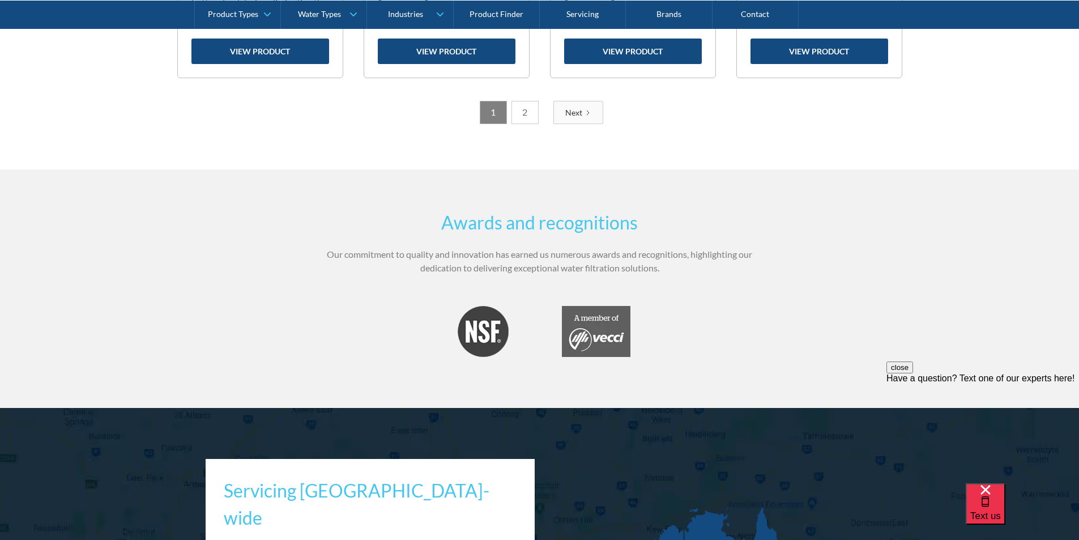
click at [523, 113] on link "2" at bounding box center [524, 112] width 27 height 23
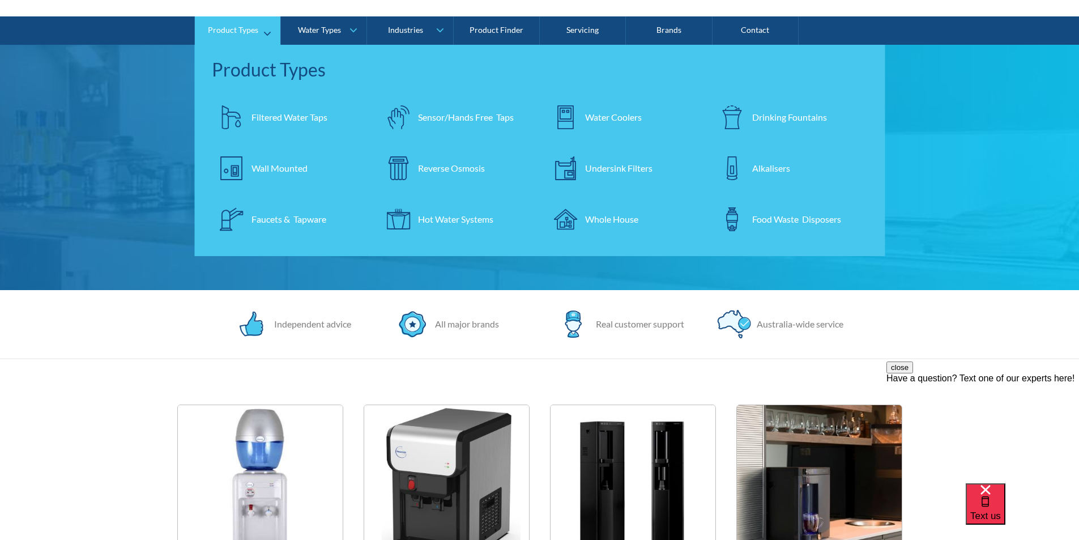
scroll to position [0, 0]
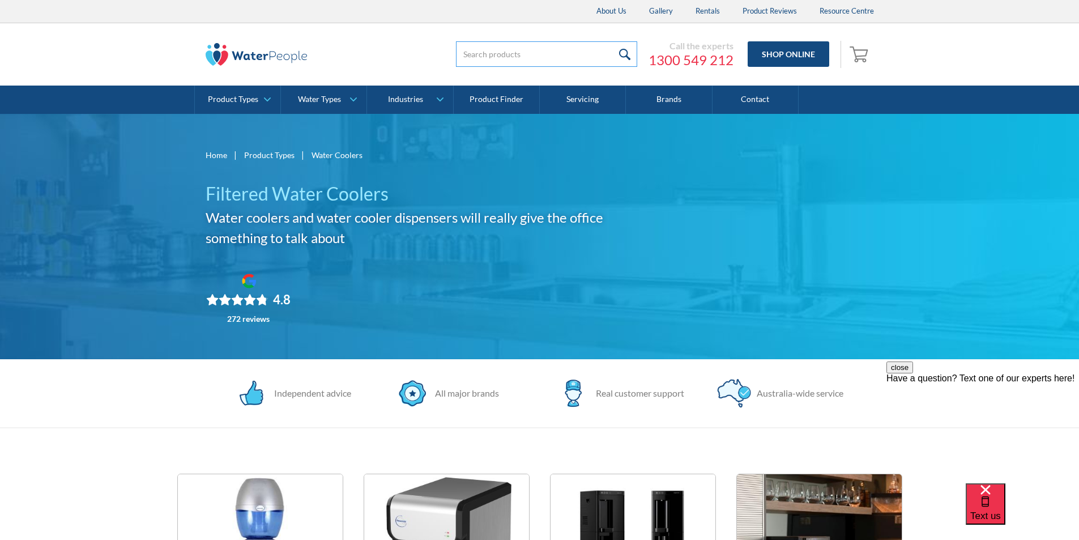
click at [489, 54] on input "search" at bounding box center [546, 53] width 181 height 25
type input "borg and [PERSON_NAME]"
click at [626, 53] on input "submit" at bounding box center [625, 53] width 24 height 25
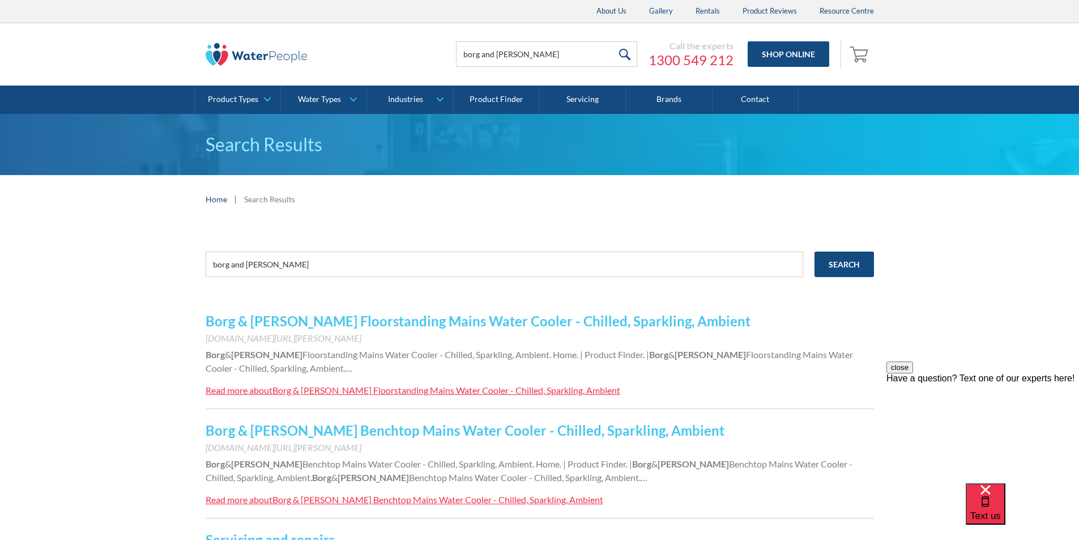
click at [379, 427] on link "Borg & Overstrom Benchtop Mains Water Cooler - Chilled, Sparkling, Ambient" at bounding box center [465, 430] width 519 height 16
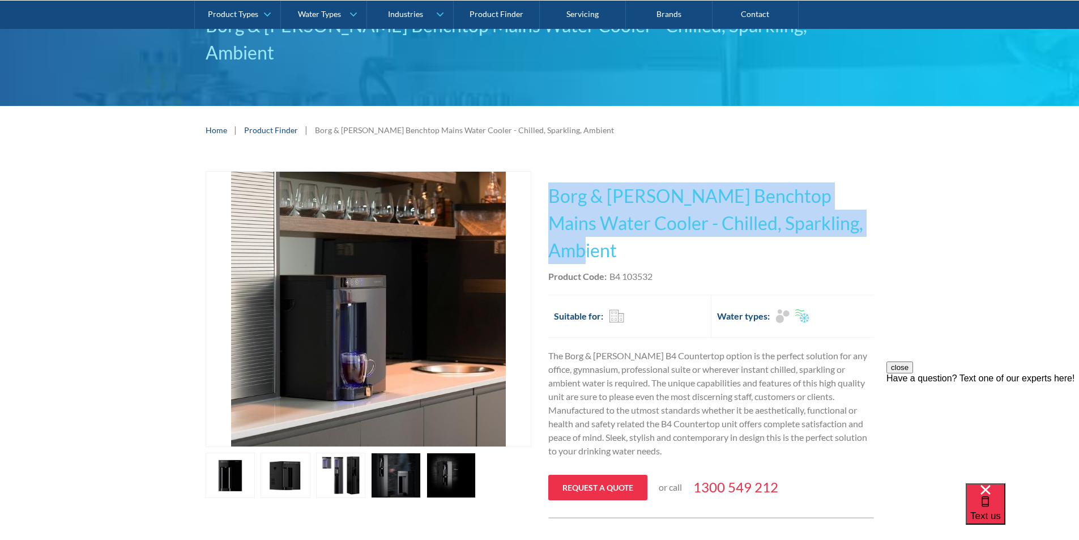
drag, startPoint x: 625, startPoint y: 226, endPoint x: 548, endPoint y: 161, distance: 101.3
click at [548, 182] on h1 "Borg & Overstrom Benchtop Mains Water Cooler - Chilled, Sparkling, Ambient" at bounding box center [711, 223] width 326 height 82
copy h1 "Borg & Overstrom Benchtop Mains Water Cooler - Chilled, Sparkling, Ambient"
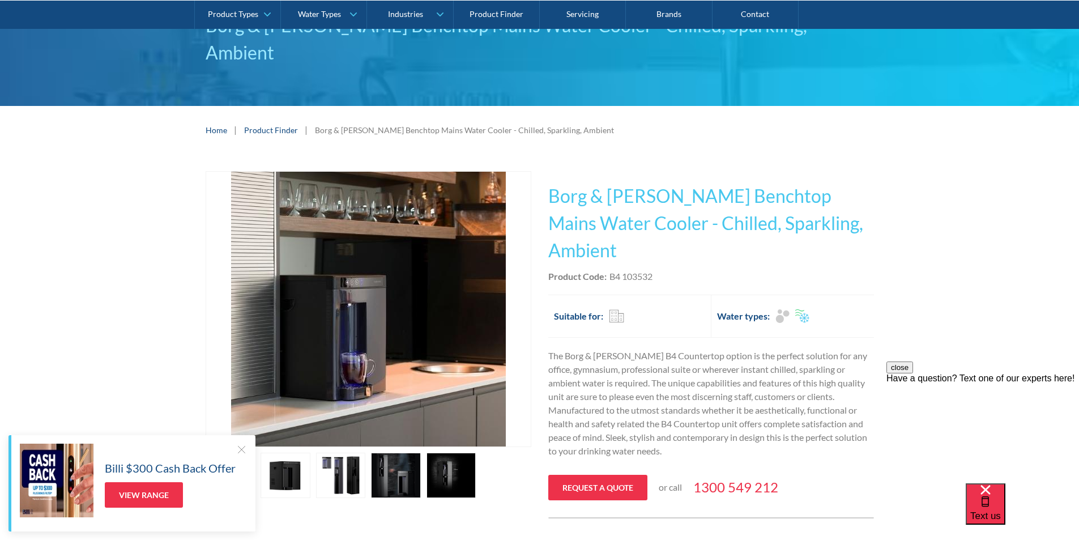
click at [667, 270] on div "Product Code: B4 103532" at bounding box center [711, 277] width 326 height 14
drag, startPoint x: 663, startPoint y: 249, endPoint x: 605, endPoint y: 248, distance: 57.8
click at [605, 270] on div "Product Code: B4 103532" at bounding box center [711, 277] width 326 height 14
copy div "B4 103532"
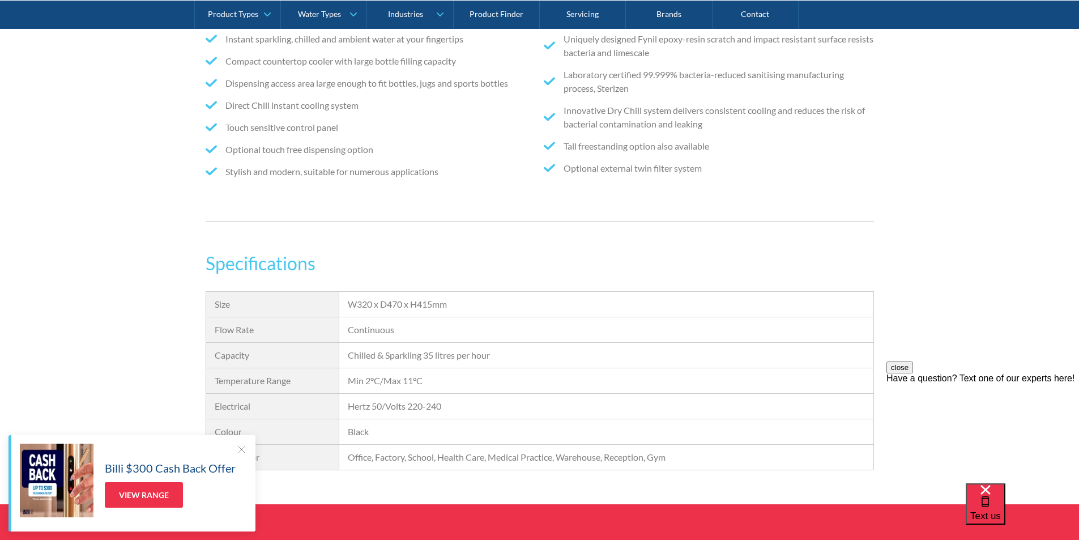
scroll to position [736, 0]
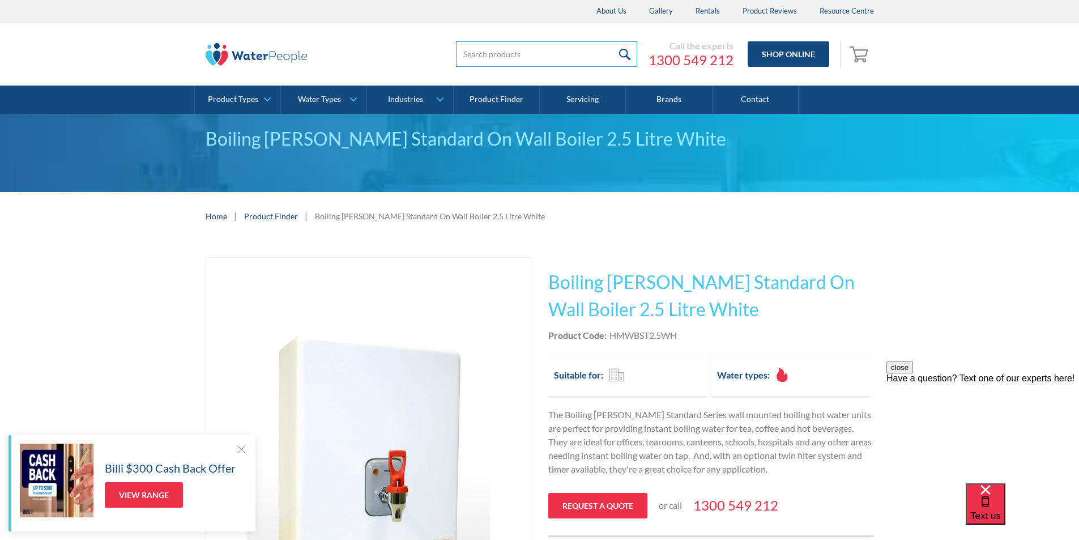
click at [474, 50] on input "search" at bounding box center [546, 53] width 181 height 25
paste input "403042"
type input "403042"
click at [625, 50] on input "submit" at bounding box center [625, 53] width 24 height 25
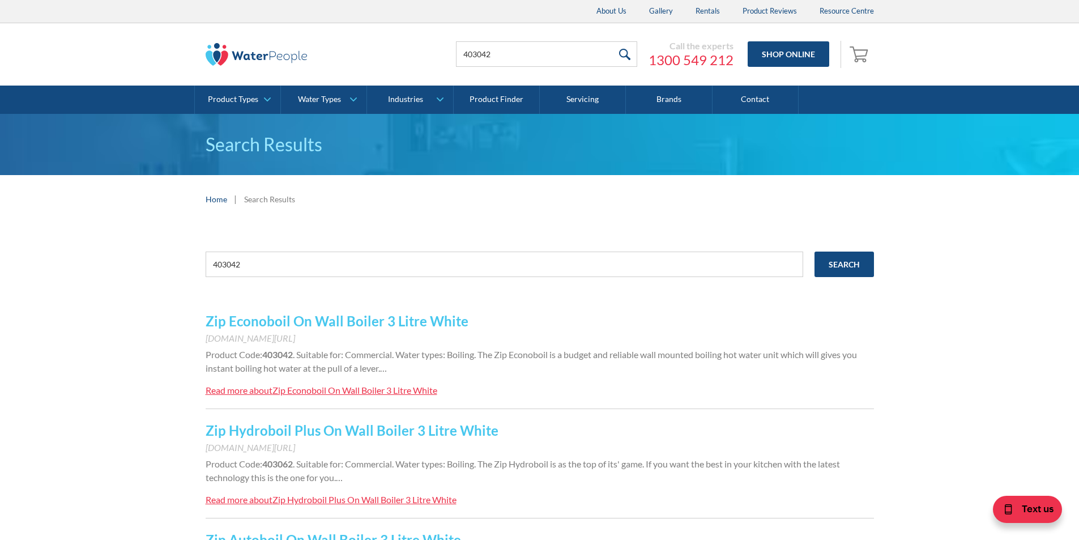
click at [335, 317] on link "Zip Econoboil On Wall Boiler 3 Litre White" at bounding box center [337, 321] width 263 height 16
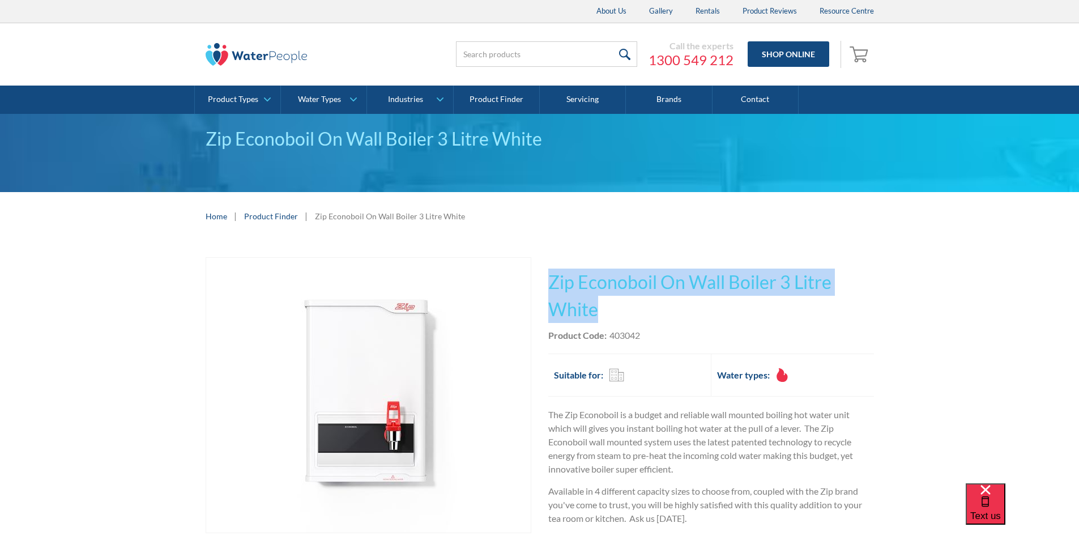
drag, startPoint x: 602, startPoint y: 310, endPoint x: 551, endPoint y: 277, distance: 61.0
click at [551, 277] on h1 "Zip Econoboil On Wall Boiler 3 Litre White" at bounding box center [711, 295] width 326 height 54
copy h1 "Zip Econoboil On Wall Boiler 3 Litre White"
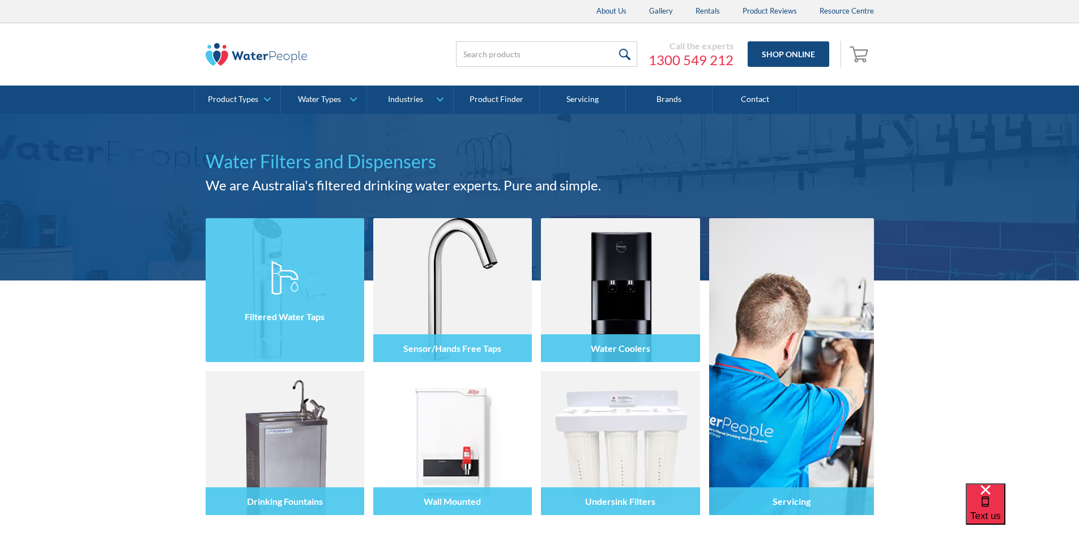
click at [265, 263] on img at bounding box center [285, 290] width 159 height 144
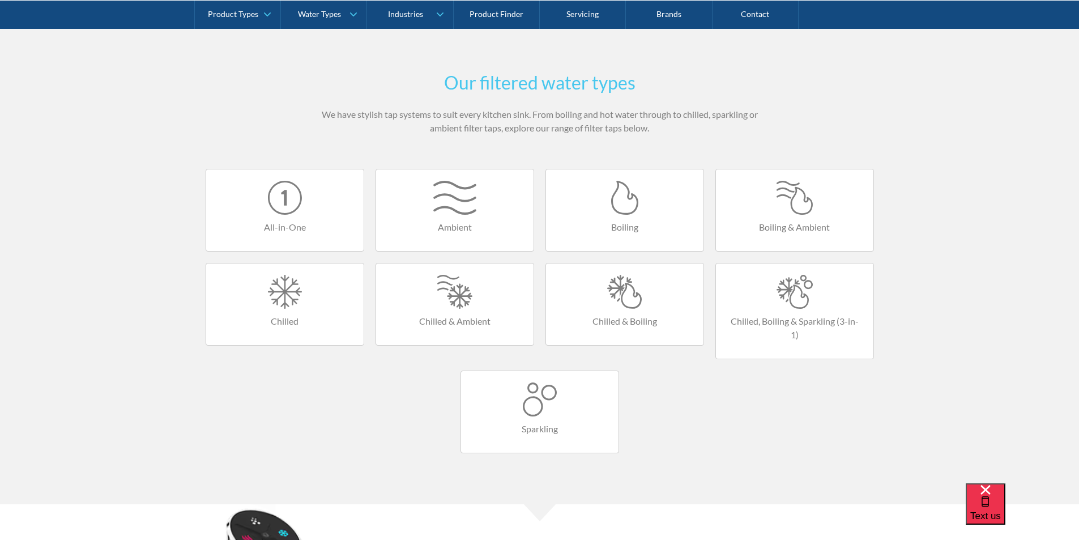
scroll to position [680, 0]
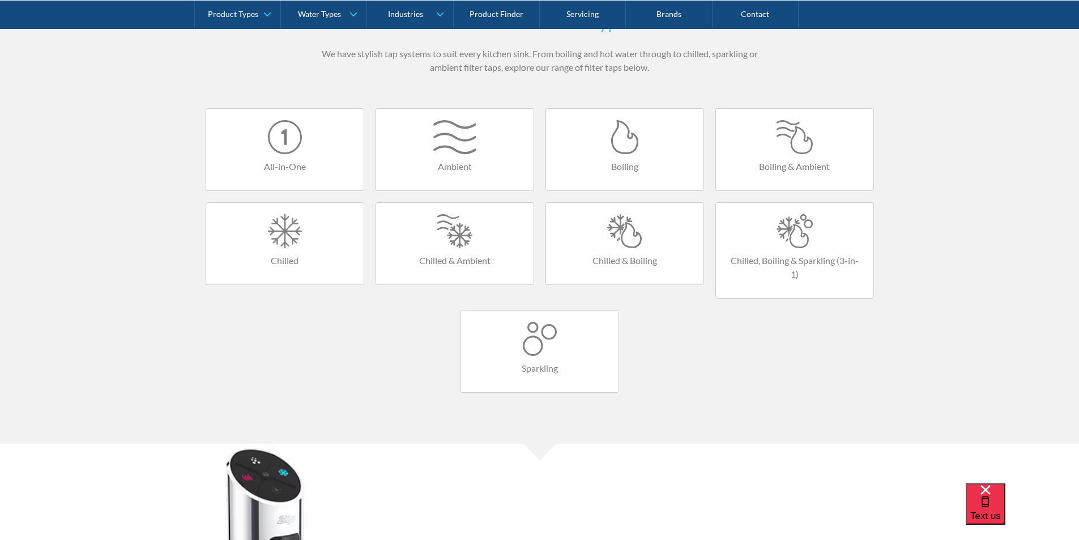
click at [622, 224] on div at bounding box center [624, 231] width 135 height 34
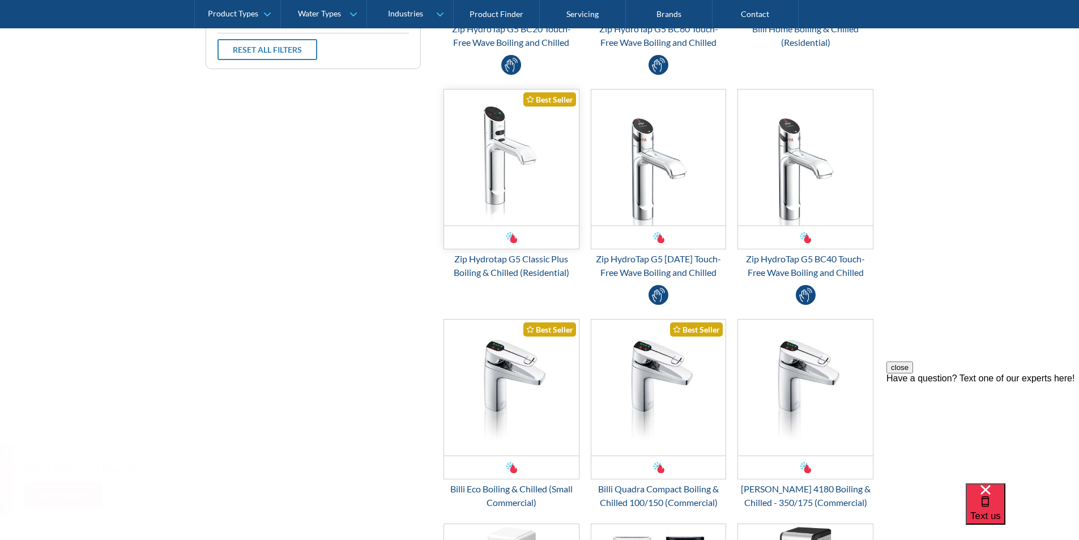
scroll to position [510, 0]
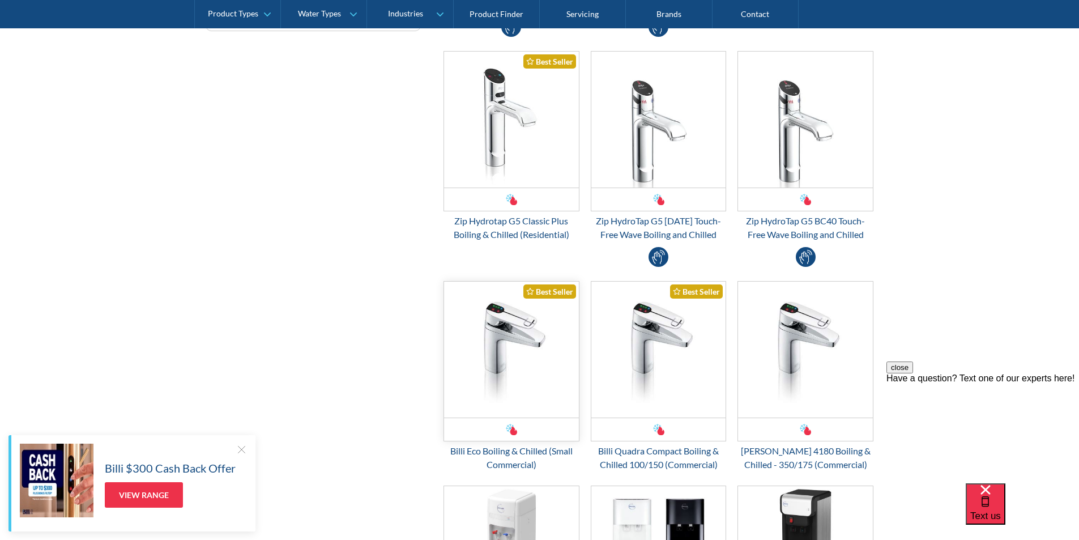
click at [511, 357] on img "Email Form 3" at bounding box center [511, 350] width 135 height 136
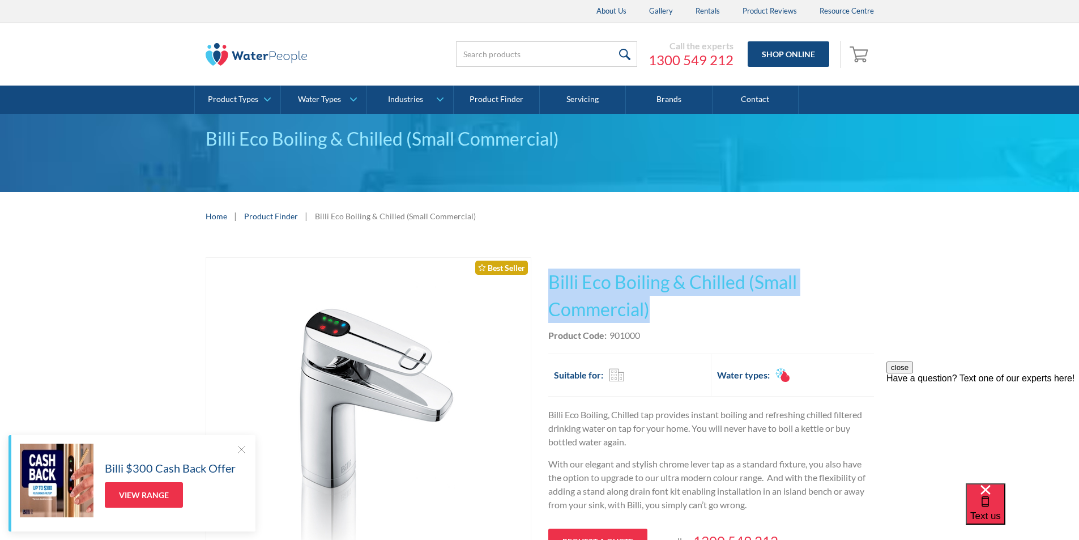
drag, startPoint x: 649, startPoint y: 308, endPoint x: 553, endPoint y: 279, distance: 100.5
click at [547, 276] on div "Play video Fits Most Brands Best Seller No items found. This tap design is incl…" at bounding box center [540, 504] width 668 height 494
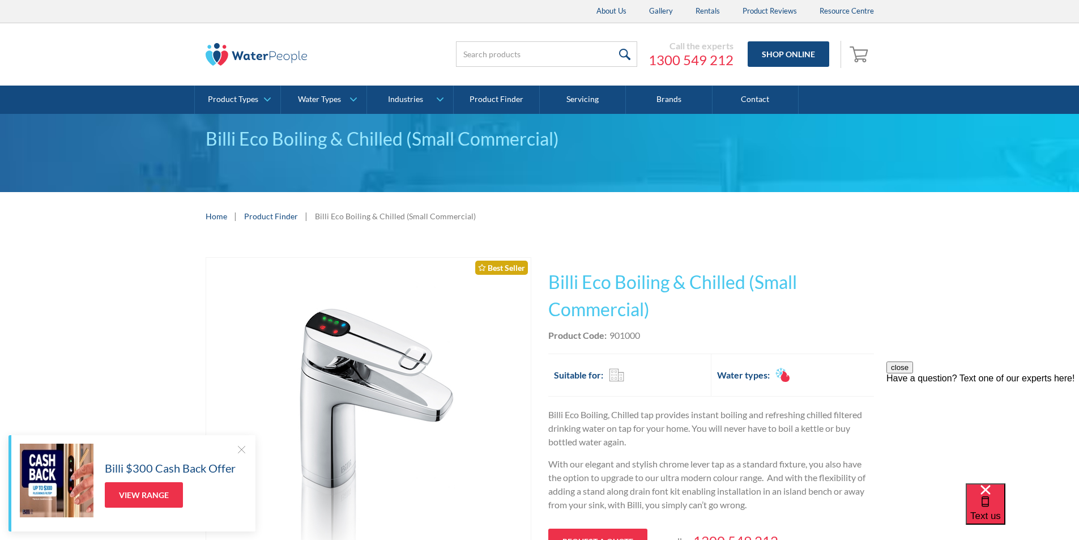
click at [646, 336] on div "Product Code: 901000" at bounding box center [711, 336] width 326 height 14
drag, startPoint x: 636, startPoint y: 334, endPoint x: 608, endPoint y: 339, distance: 28.2
click at [608, 339] on div "Product Code: 901000" at bounding box center [711, 336] width 326 height 14
copy div "901000"
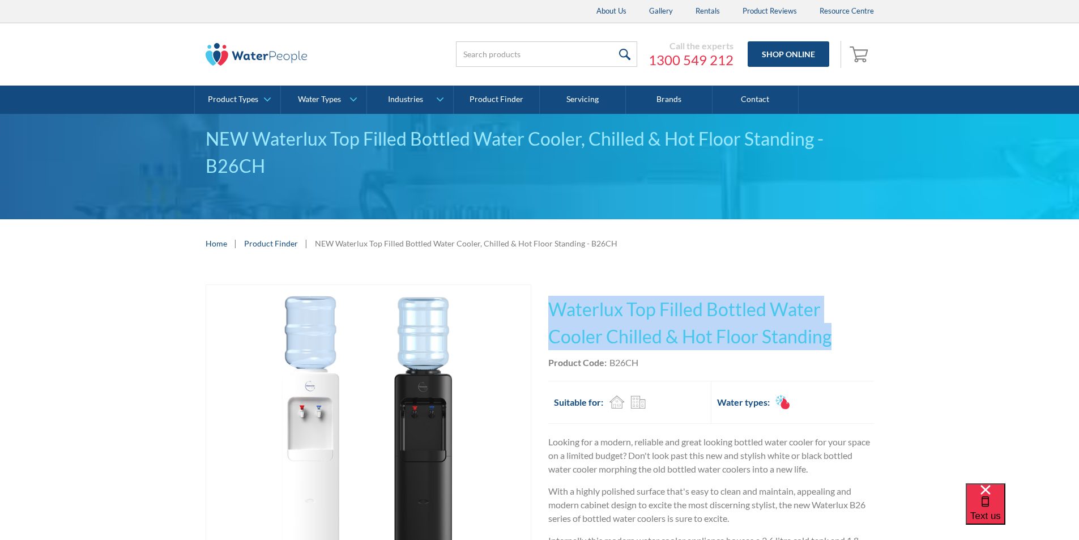
drag, startPoint x: 836, startPoint y: 331, endPoint x: 556, endPoint y: 304, distance: 281.7
click at [556, 304] on h1 "Waterlux Top Filled Bottled Water Cooler Chilled & Hot Floor Standing" at bounding box center [711, 323] width 326 height 54
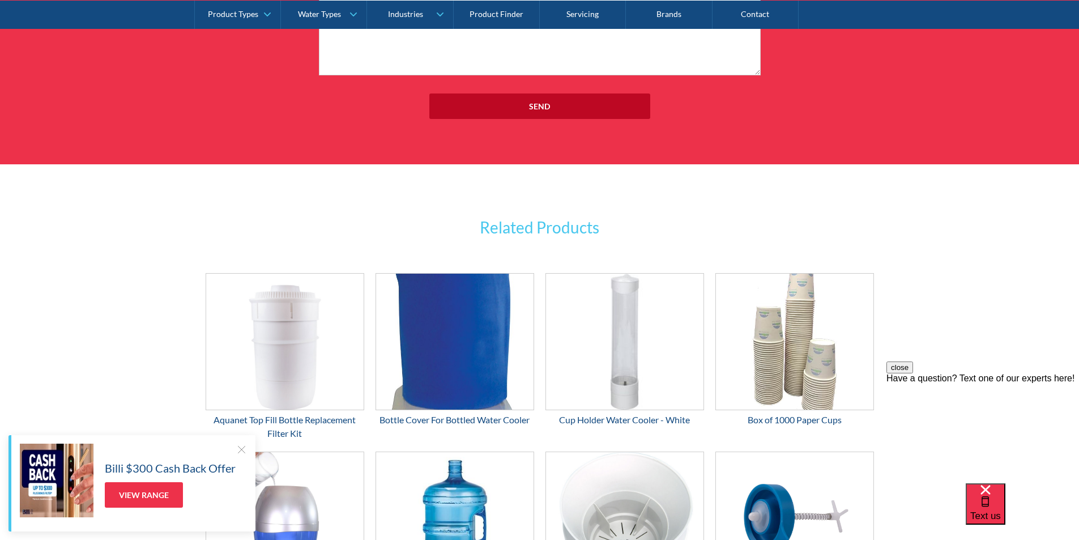
scroll to position [1869, 0]
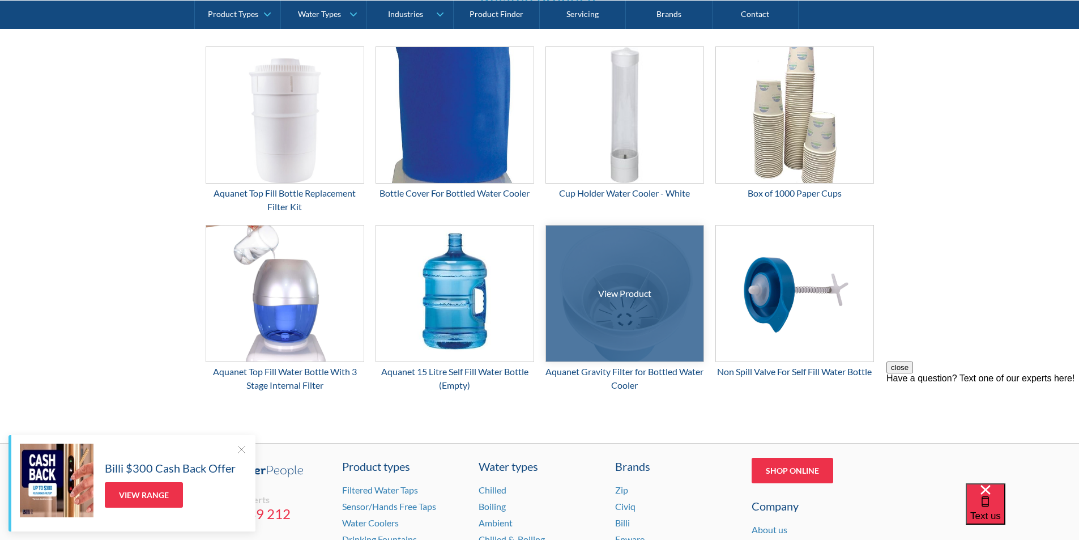
click at [633, 304] on div at bounding box center [624, 293] width 236 height 204
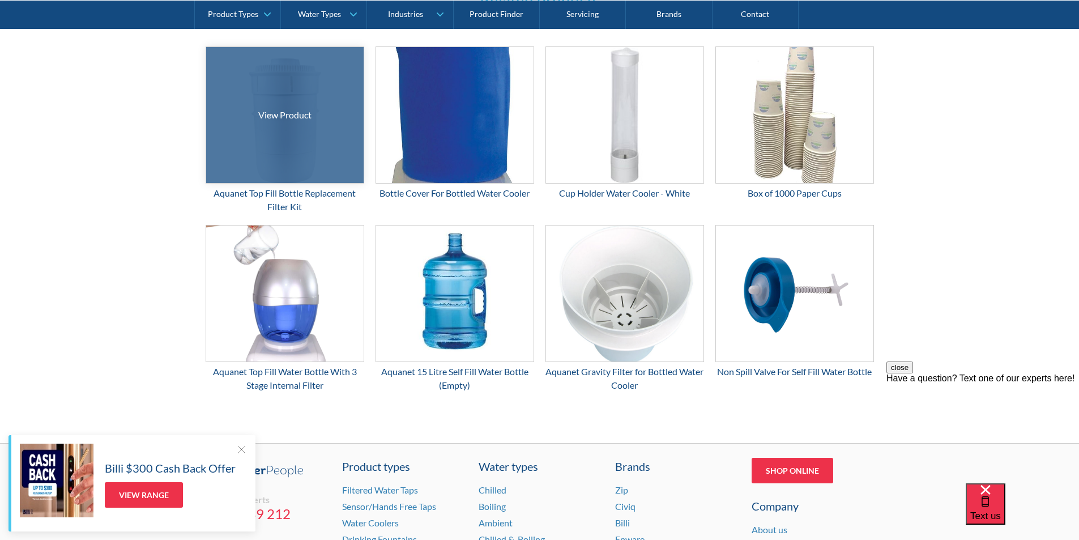
click at [272, 142] on div at bounding box center [285, 115] width 236 height 204
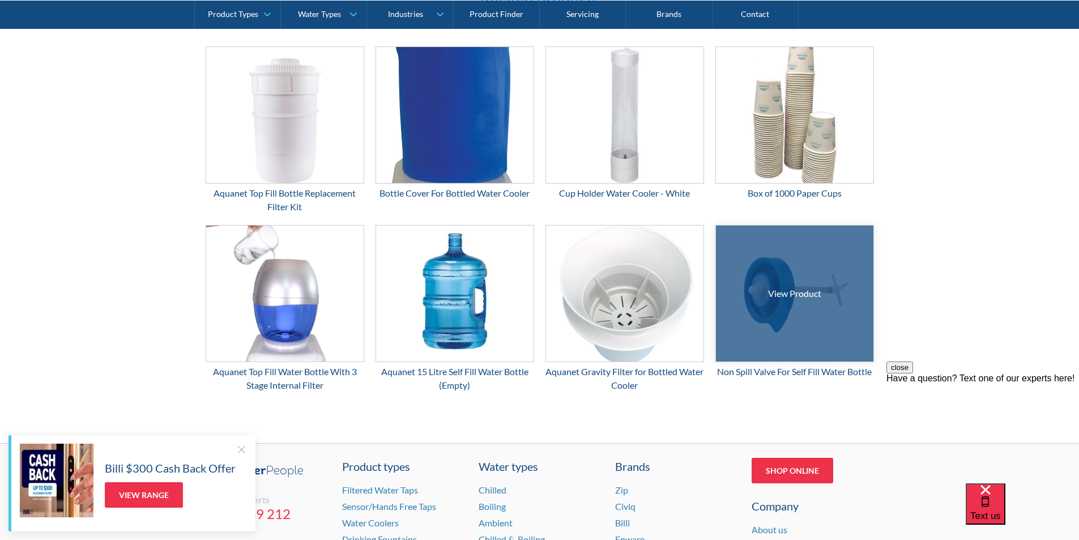
click at [762, 298] on div at bounding box center [794, 293] width 236 height 204
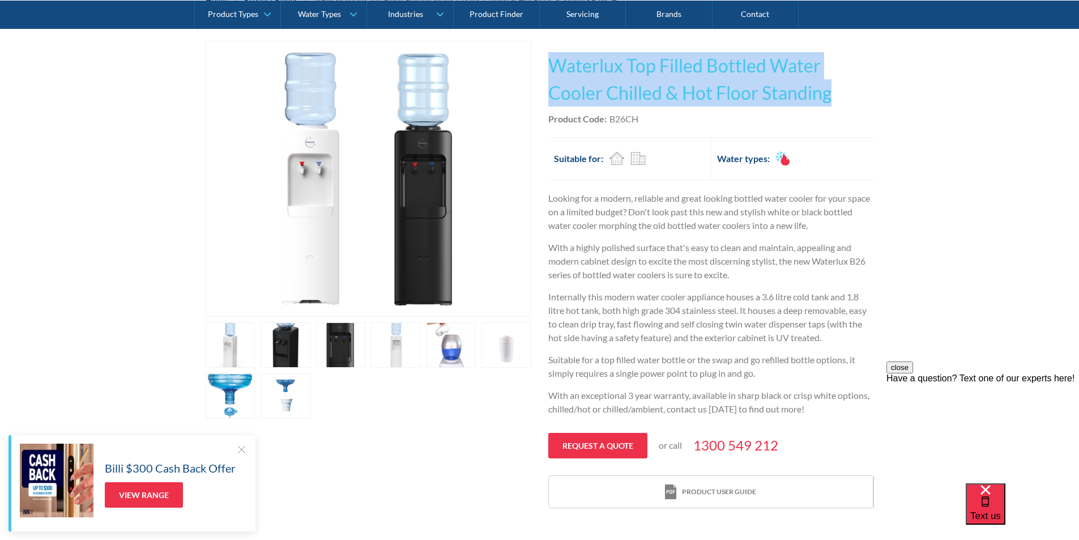
scroll to position [170, 0]
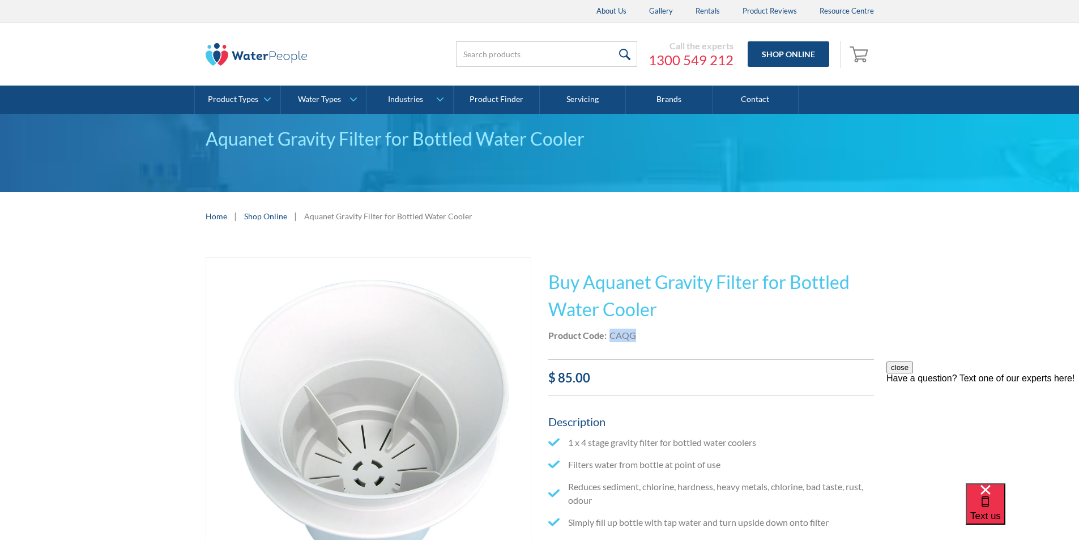
drag, startPoint x: 642, startPoint y: 334, endPoint x: 609, endPoint y: 339, distance: 33.2
click at [609, 339] on div "Product Code: CAQG" at bounding box center [711, 336] width 326 height 14
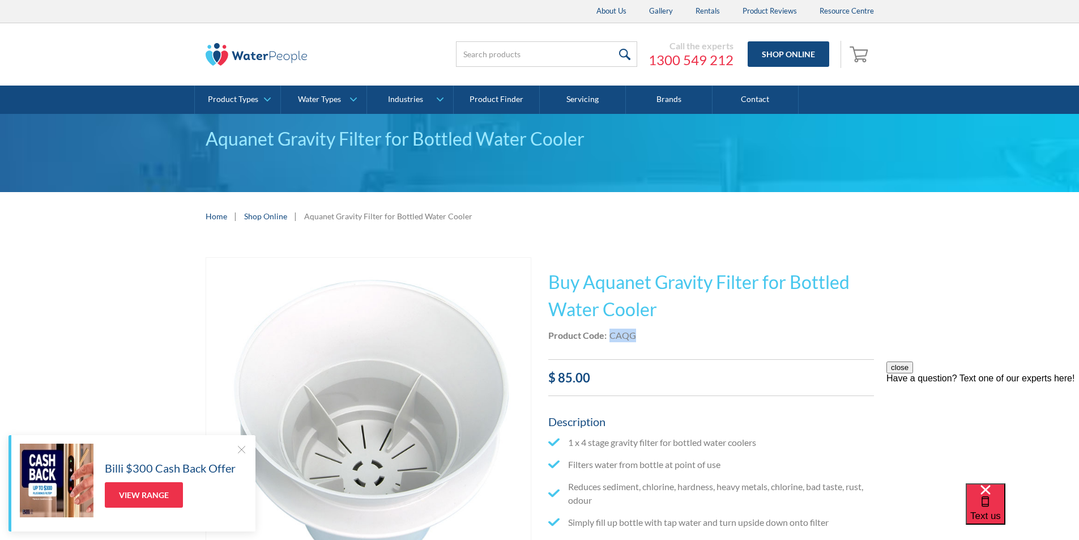
copy div "CAQG"
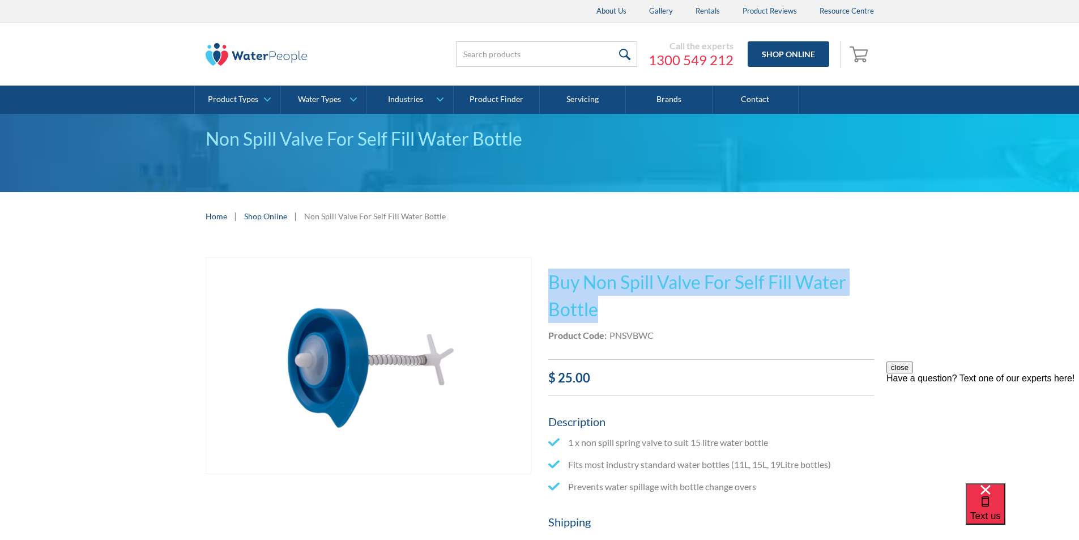
drag, startPoint x: 589, startPoint y: 306, endPoint x: 551, endPoint y: 276, distance: 48.7
click at [551, 274] on h1 "Buy Non Spill Valve For Self Fill Water Bottle" at bounding box center [711, 295] width 326 height 54
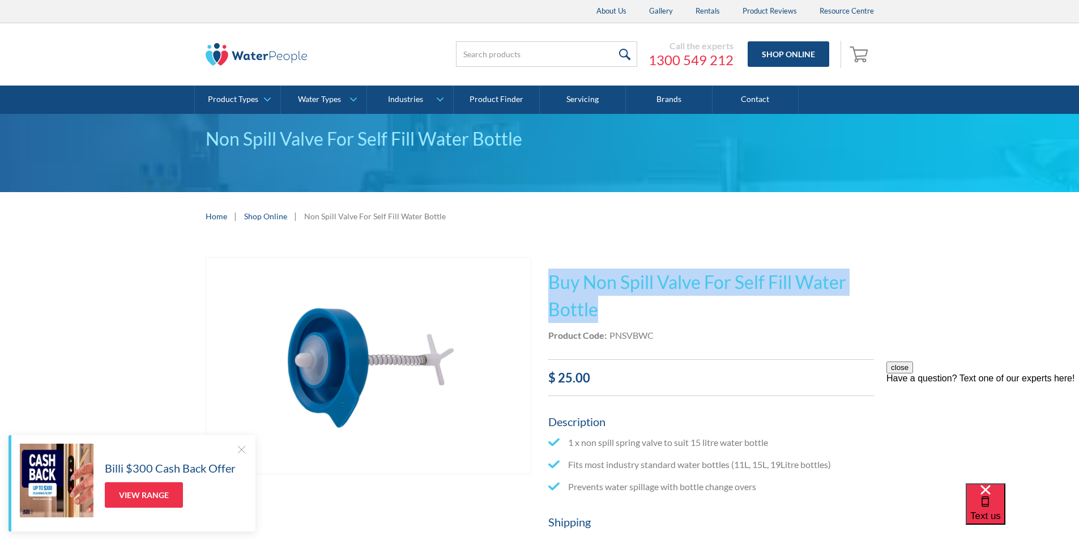
copy h1 "Buy Non Spill Valve For Self Fill Water Bottle"
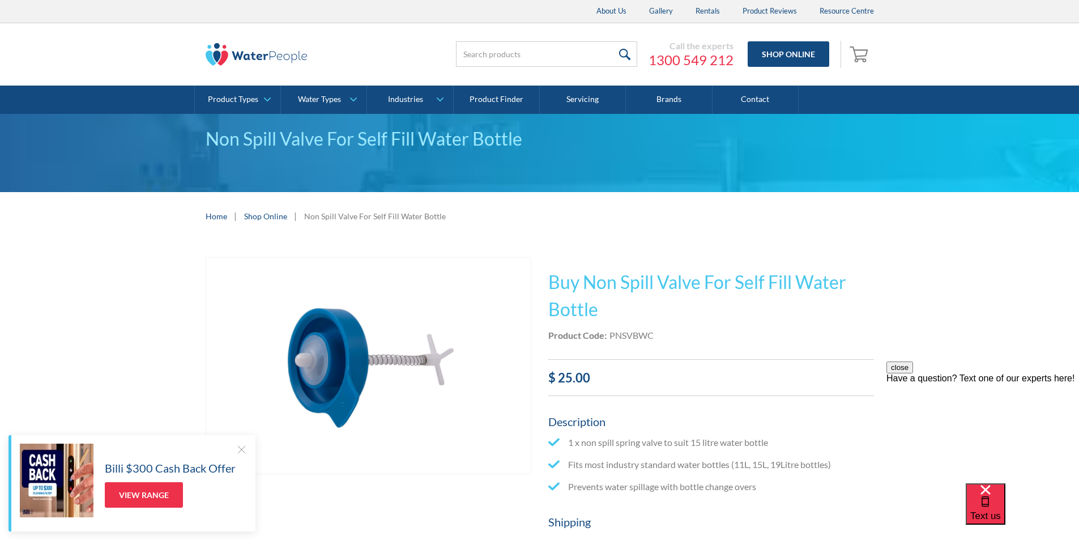
click at [660, 323] on div "This tap design is included in our standard range tap options when you purchase…" at bounding box center [711, 496] width 326 height 478
drag, startPoint x: 654, startPoint y: 334, endPoint x: 607, endPoint y: 338, distance: 46.6
click at [607, 338] on div "Product Code: PNSVBWC" at bounding box center [711, 336] width 326 height 14
copy div "PNSVBWC"
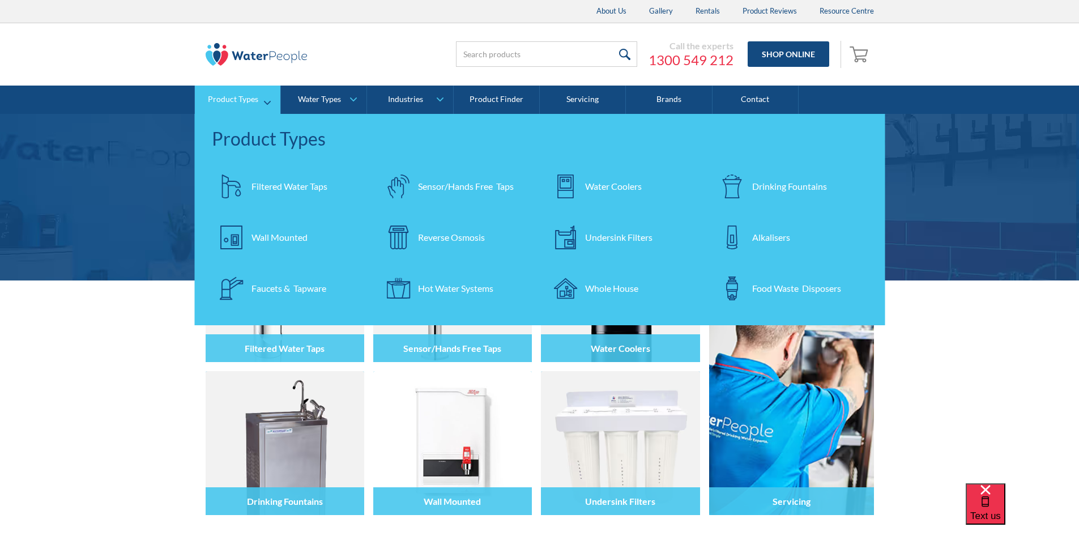
click at [760, 189] on div "Drinking Fountains" at bounding box center [789, 187] width 75 height 14
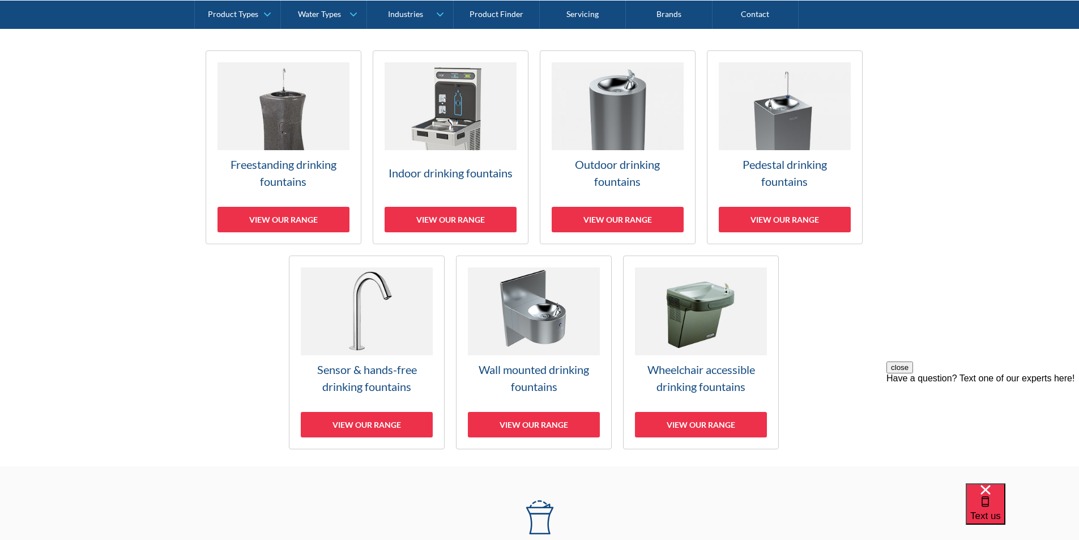
scroll to position [340, 0]
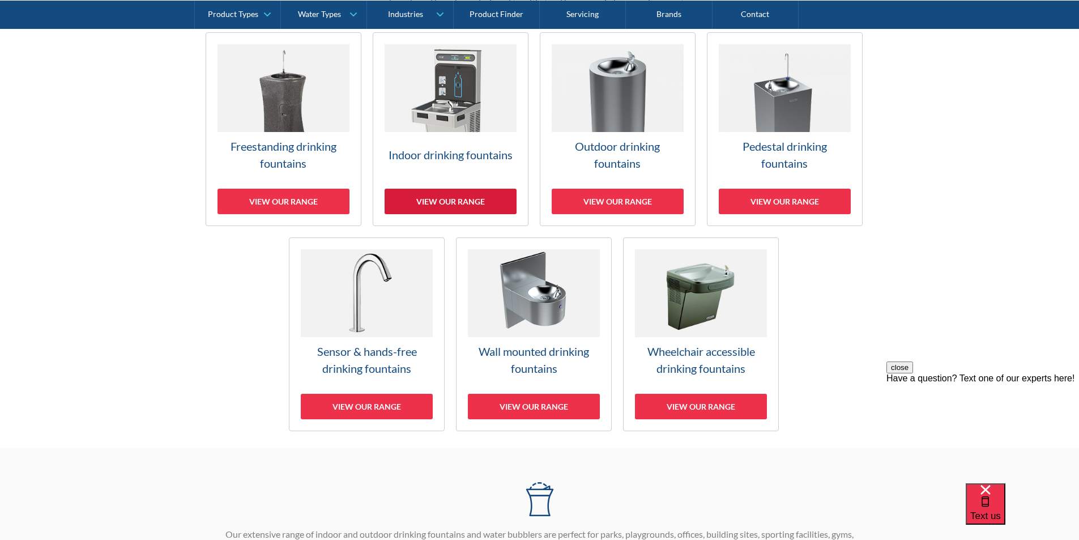
click at [451, 195] on div "View our range" at bounding box center [451, 201] width 132 height 25
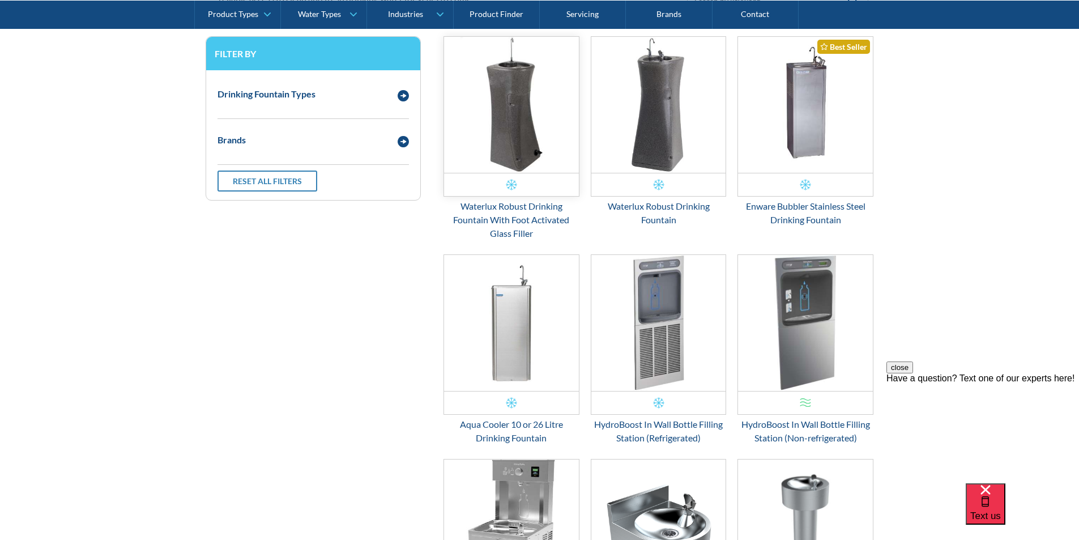
scroll to position [476, 0]
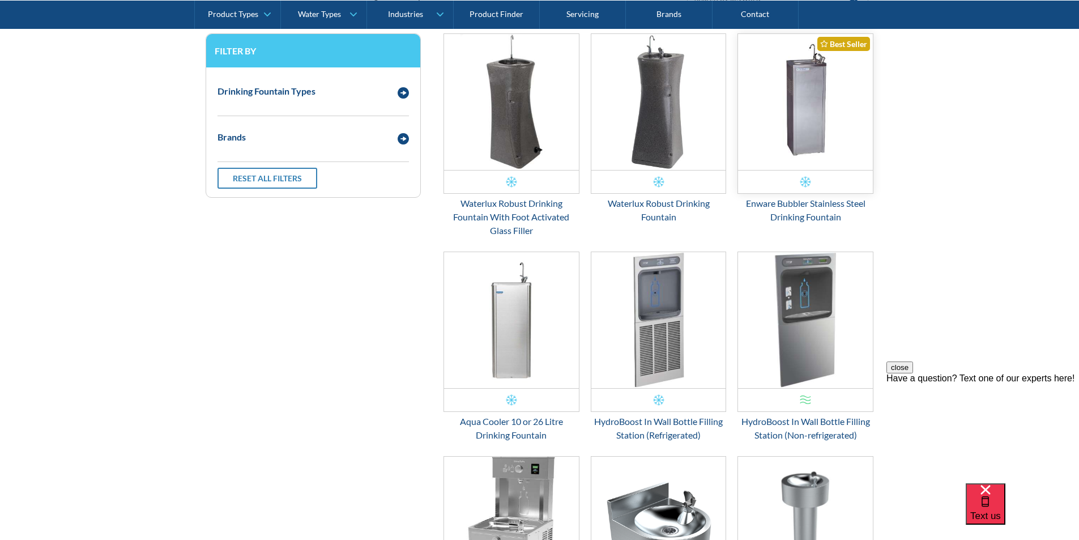
click at [800, 160] on img "Email Form 3" at bounding box center [805, 102] width 135 height 136
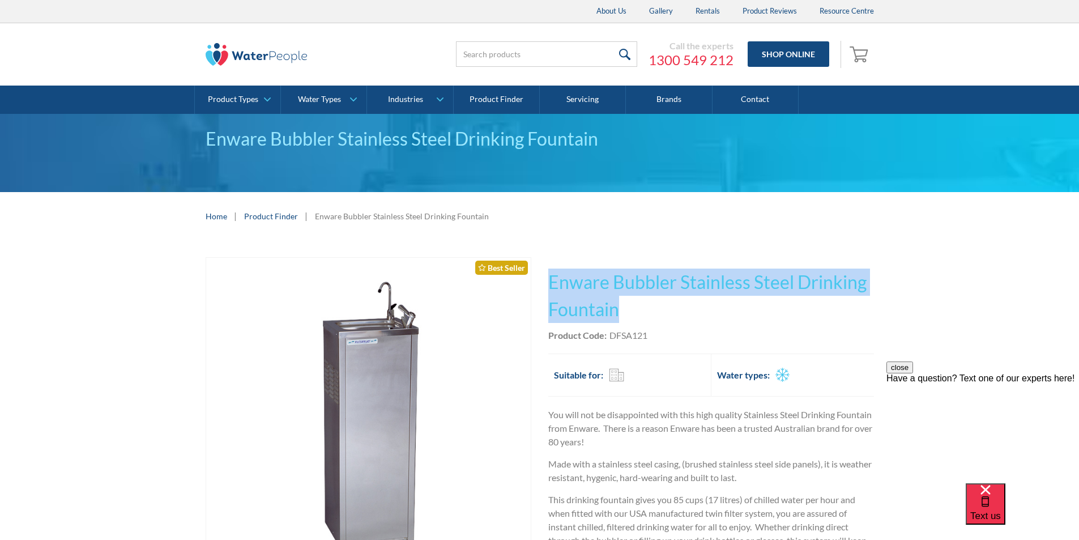
drag, startPoint x: 601, startPoint y: 305, endPoint x: 551, endPoint y: 280, distance: 55.7
click at [551, 279] on h1 "Enware Bubbler Stainless Steel Drinking Fountain" at bounding box center [711, 295] width 326 height 54
copy h1 "Enware Bubbler Stainless Steel Drinking Fountain"
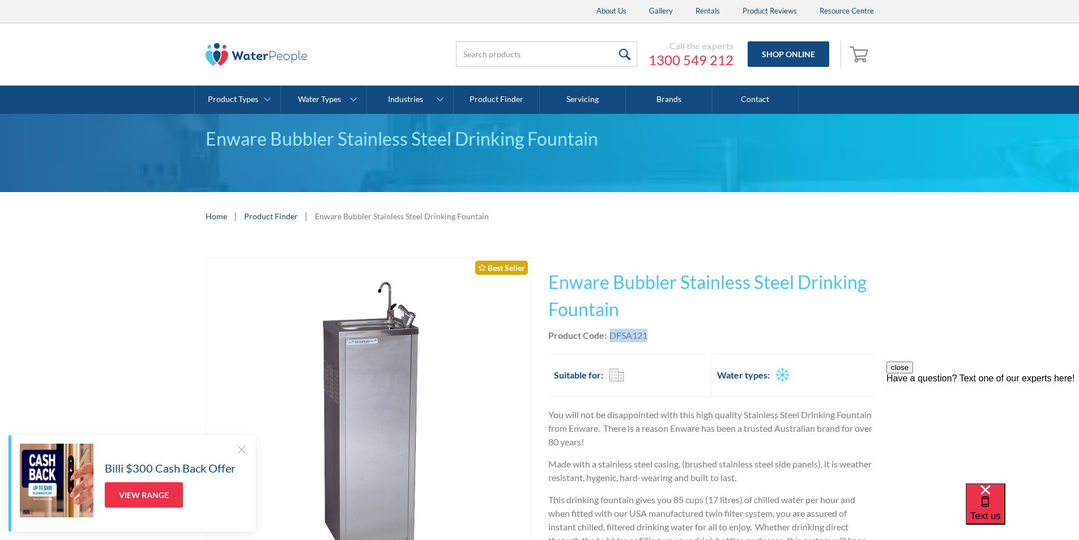
drag, startPoint x: 654, startPoint y: 331, endPoint x: 612, endPoint y: 338, distance: 42.4
click at [611, 337] on div "Product Code: DFSA121" at bounding box center [711, 336] width 326 height 14
copy div "DFSA121"
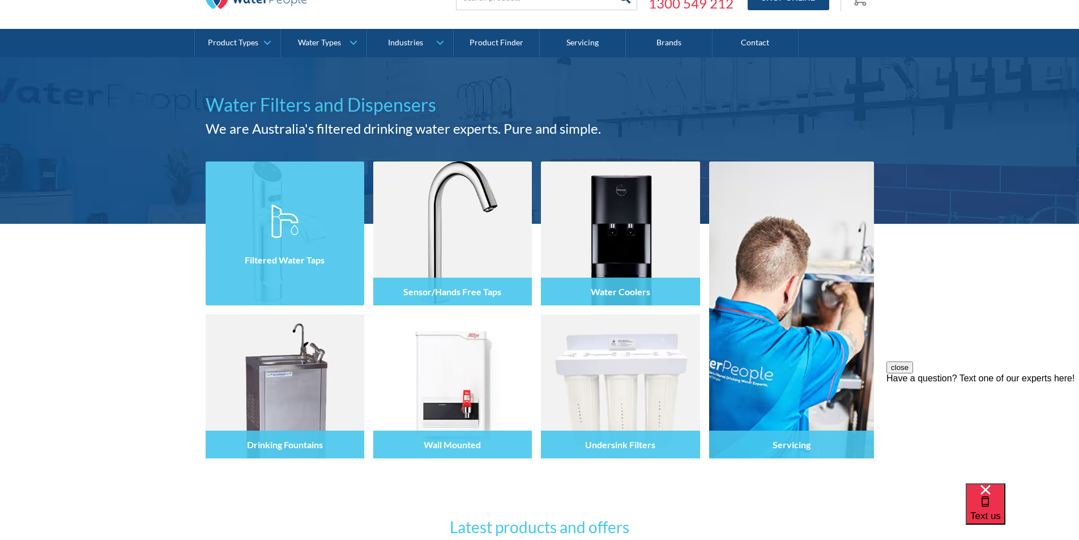
click at [291, 237] on img at bounding box center [284, 221] width 27 height 34
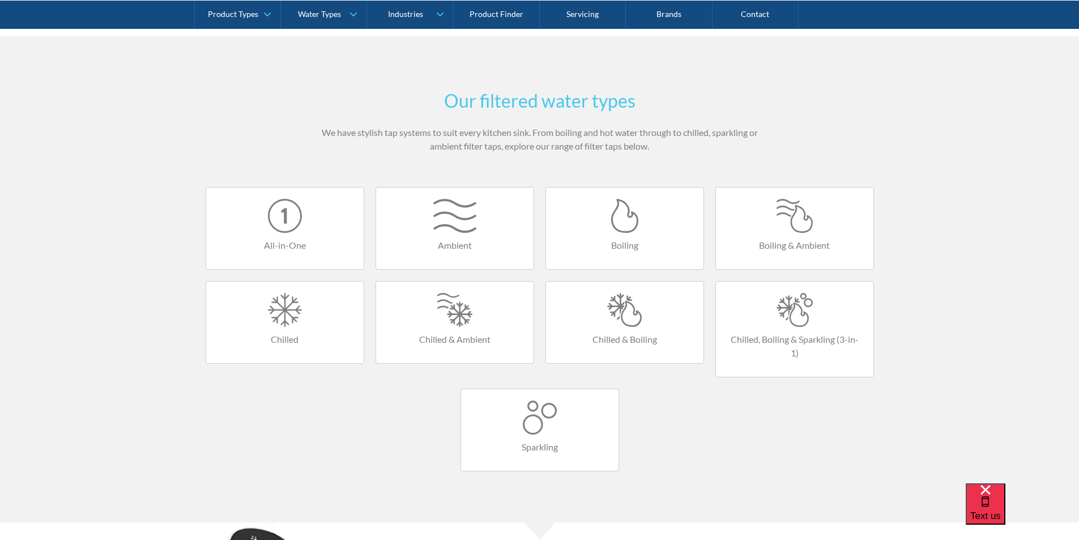
scroll to position [623, 0]
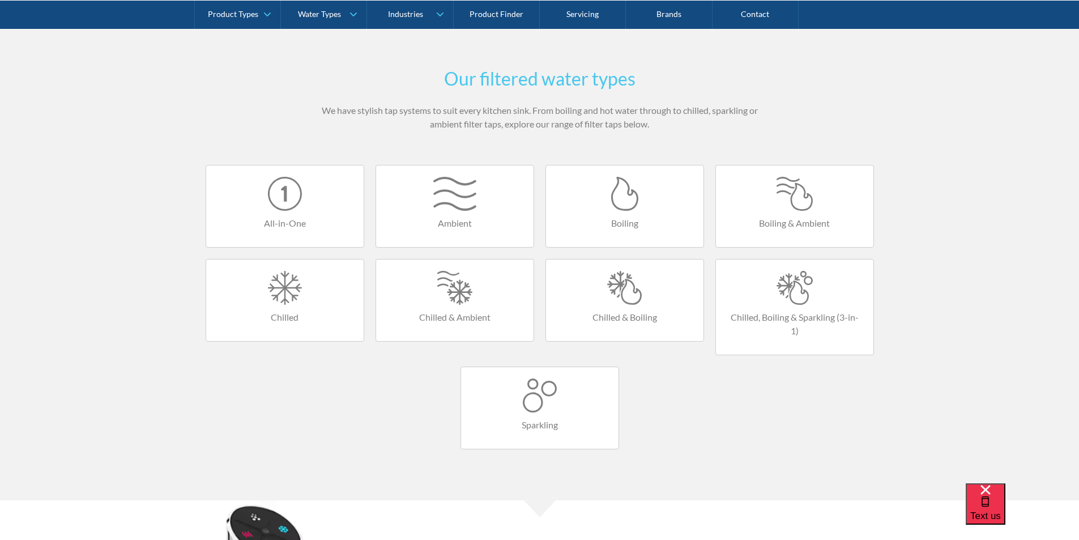
click at [631, 206] on div at bounding box center [624, 194] width 135 height 34
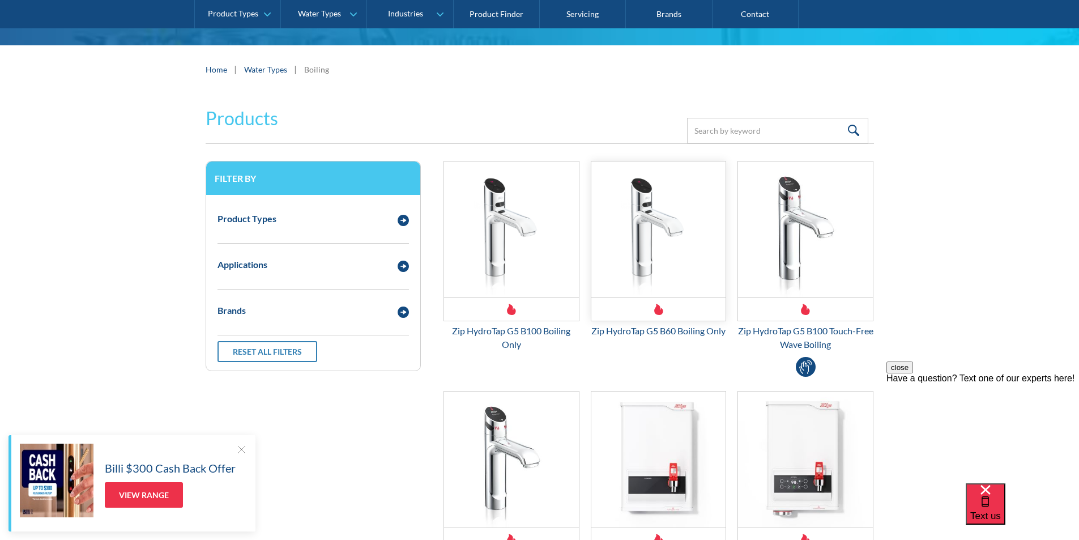
click at [642, 262] on img "Email Form 3" at bounding box center [658, 229] width 135 height 136
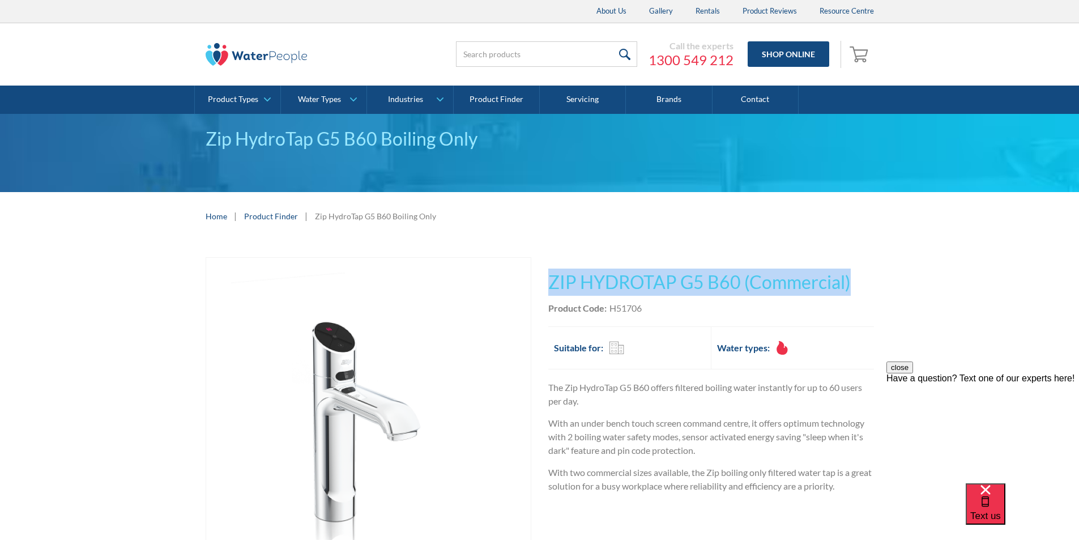
drag, startPoint x: 858, startPoint y: 277, endPoint x: 549, endPoint y: 287, distance: 309.4
click at [549, 287] on h1 "ZIP HYDROTAP G5 B60 (Commercial)" at bounding box center [711, 281] width 326 height 27
copy h1 "ZIP HYDROTAP G5 B60 (Commercial)"
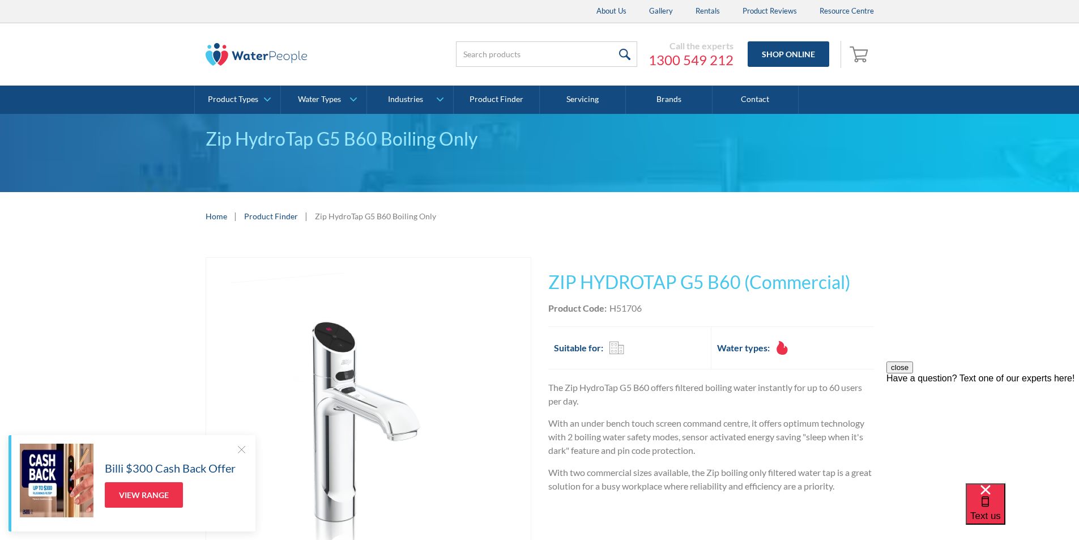
click at [651, 308] on div "Product Code: H51706" at bounding box center [711, 308] width 326 height 14
drag, startPoint x: 647, startPoint y: 307, endPoint x: 638, endPoint y: 304, distance: 9.5
click at [612, 312] on div "Product Code: H51706" at bounding box center [711, 308] width 326 height 14
copy div "H51706"
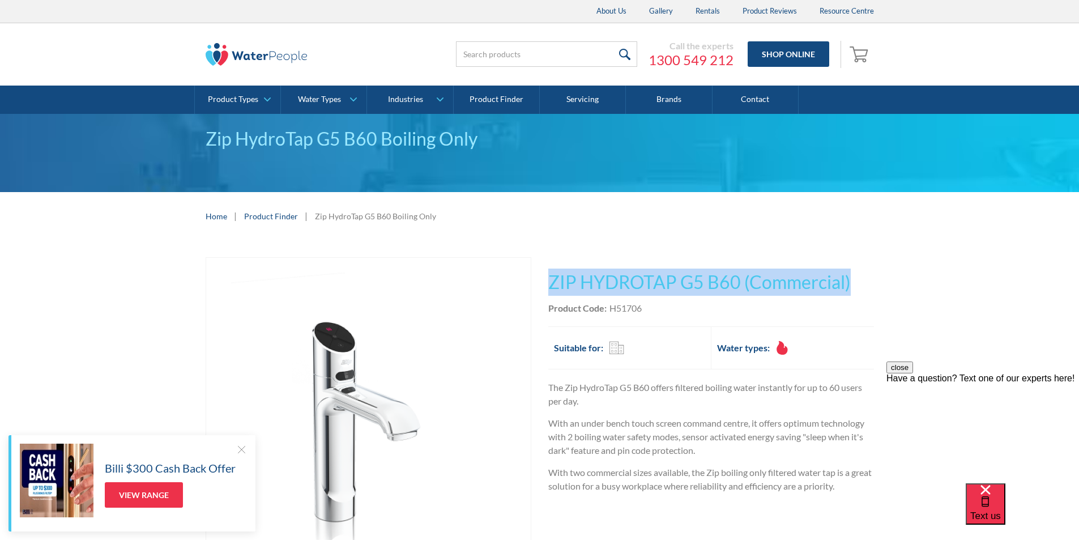
drag, startPoint x: 855, startPoint y: 280, endPoint x: 584, endPoint y: 282, distance: 270.8
click at [553, 278] on h1 "ZIP HYDROTAP G5 B60 (Commercial)" at bounding box center [711, 281] width 326 height 27
copy h1 "ZIP HYDROTAP G5 B60 (Commercial)"
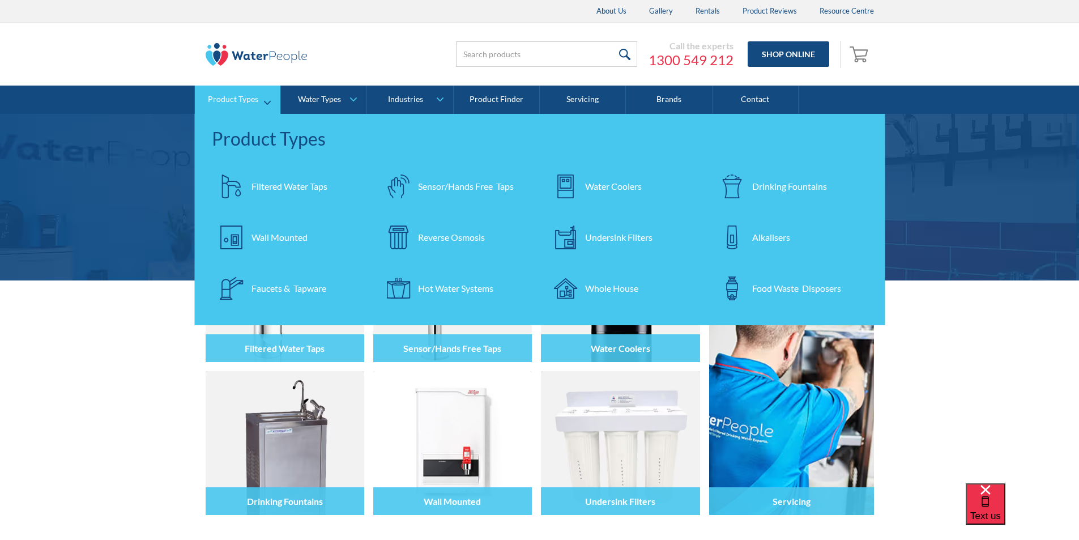
click at [272, 186] on div "Filtered Water Taps" at bounding box center [289, 187] width 76 height 14
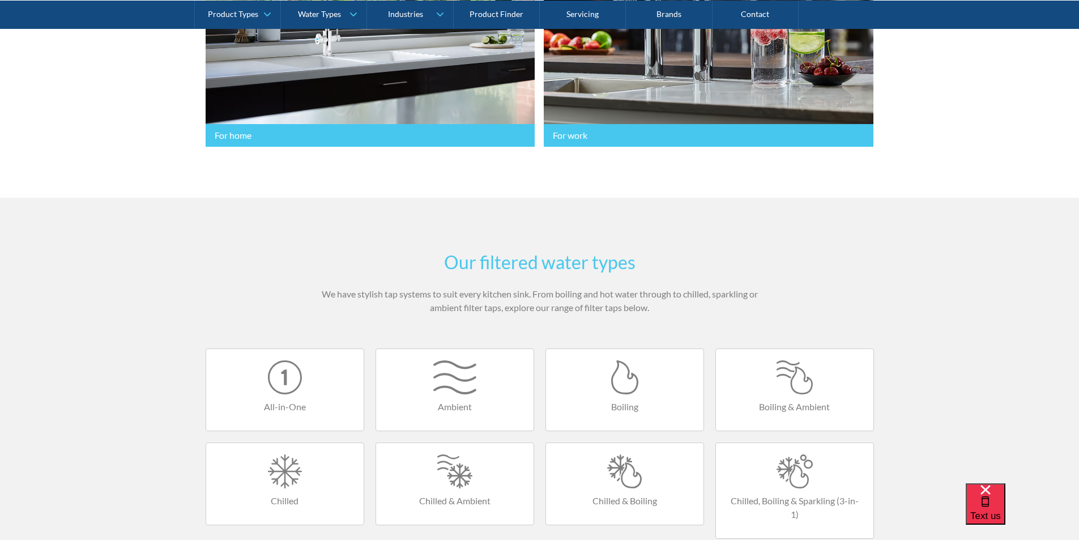
scroll to position [623, 0]
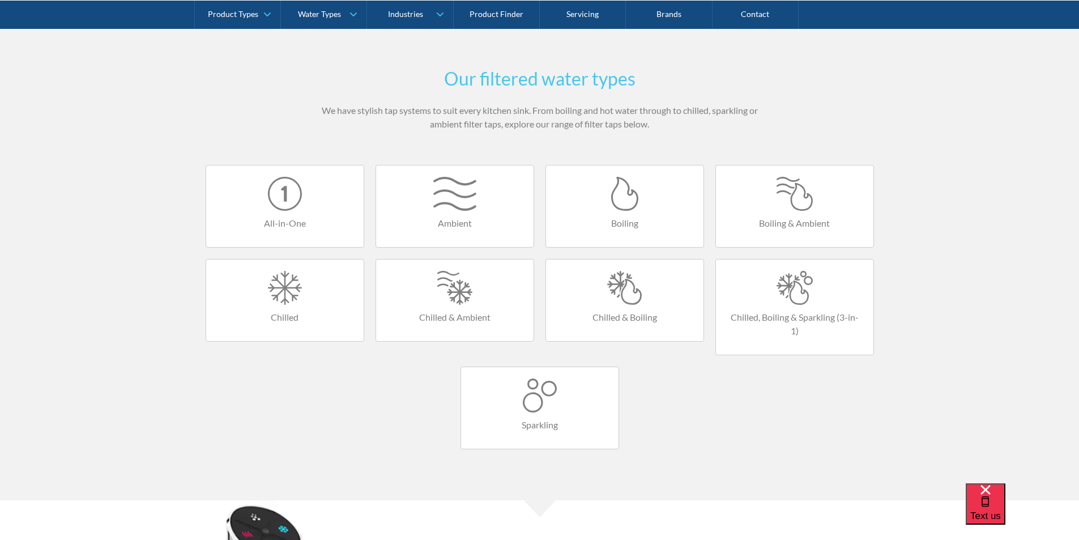
click at [616, 215] on link "Boiling" at bounding box center [624, 206] width 159 height 83
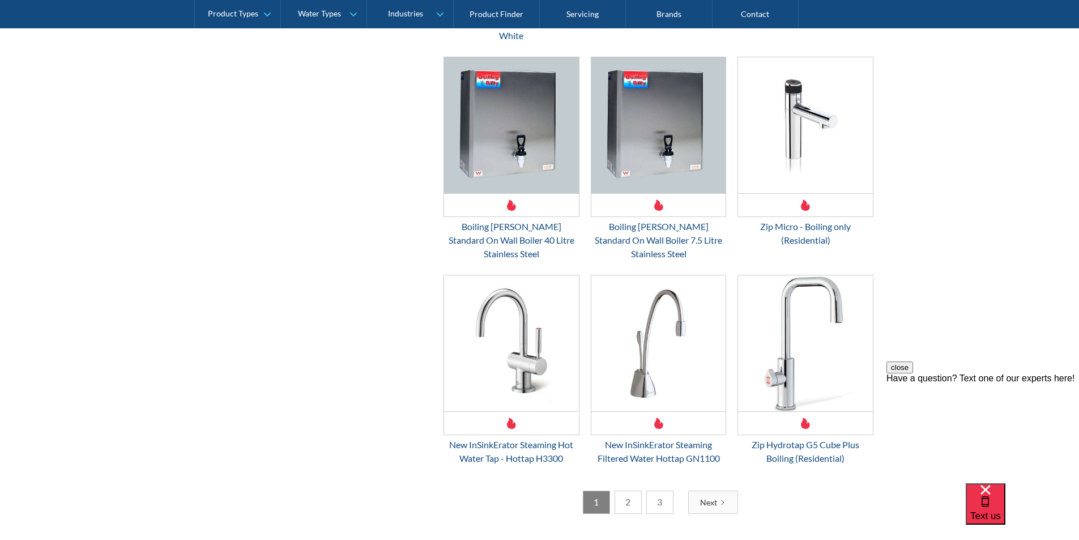
scroll to position [1643, 0]
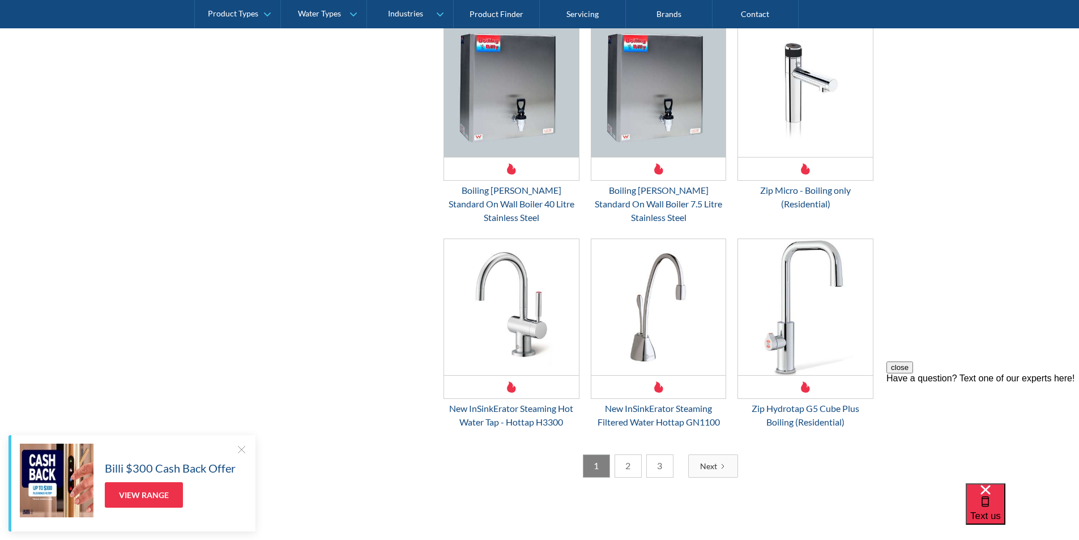
click at [633, 454] on link "2" at bounding box center [628, 465] width 27 height 23
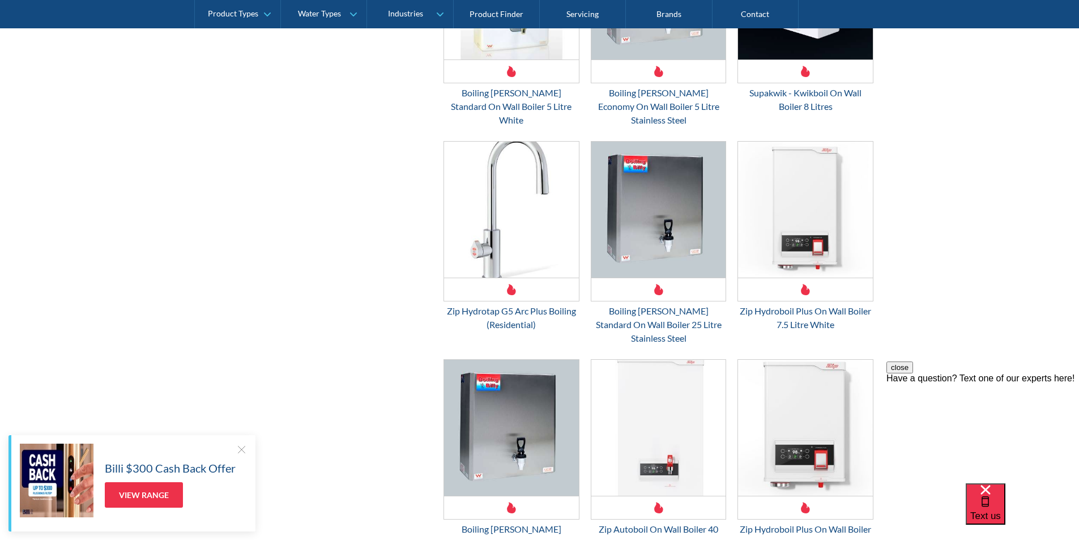
scroll to position [1509, 0]
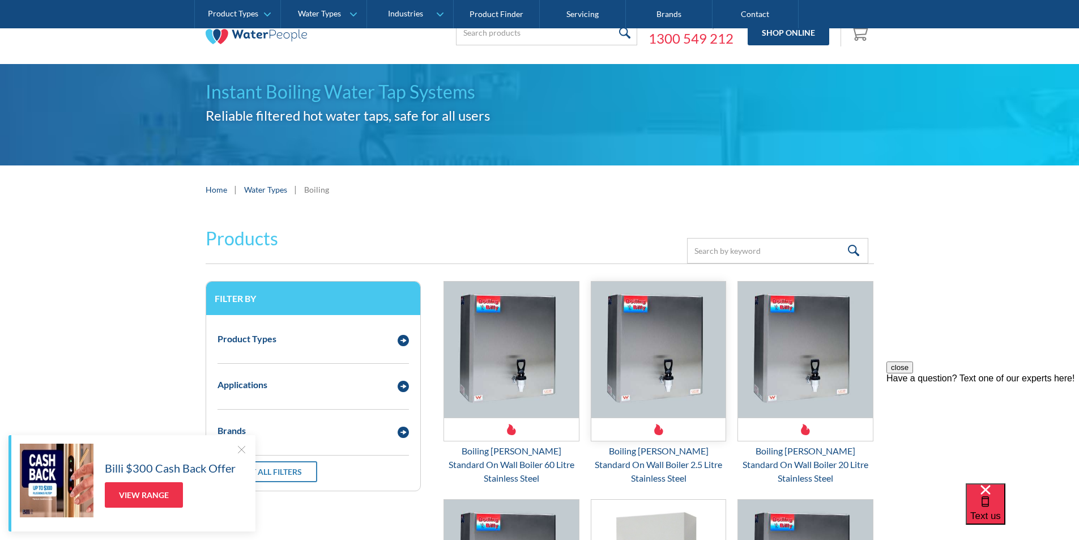
scroll to position [0, 0]
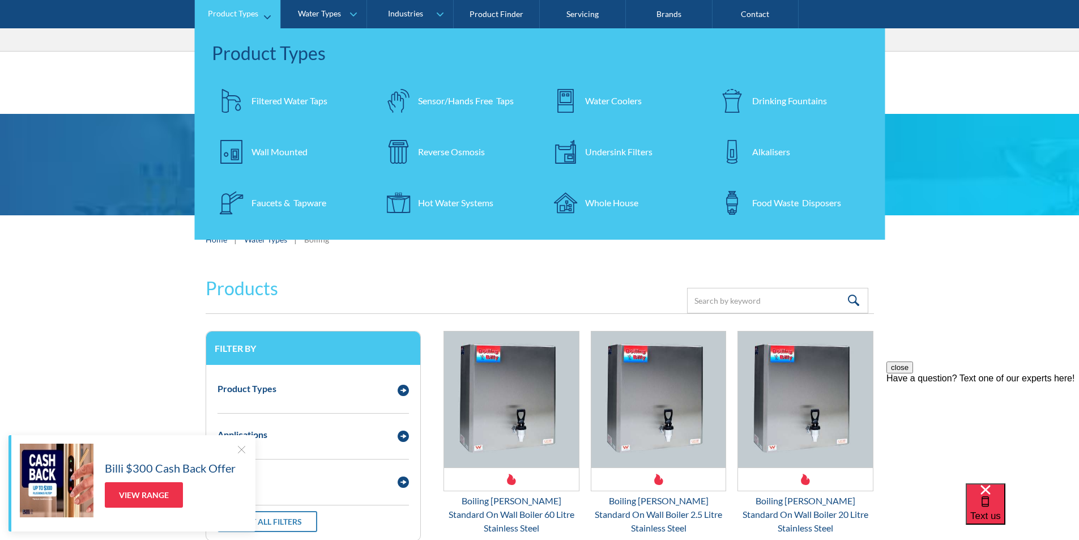
click at [268, 97] on div "Filtered Water Taps" at bounding box center [289, 101] width 76 height 14
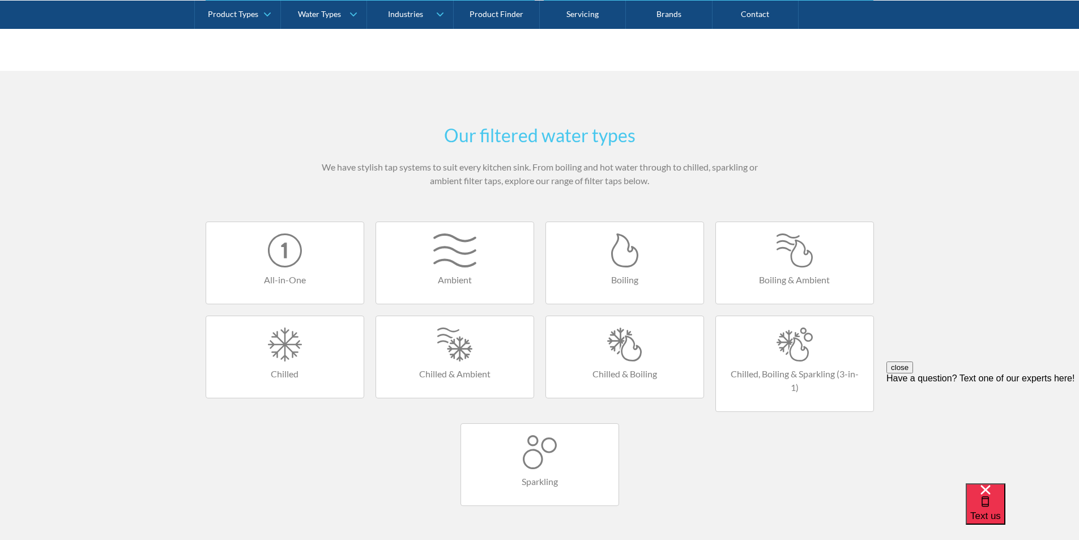
click at [791, 263] on div at bounding box center [794, 250] width 135 height 34
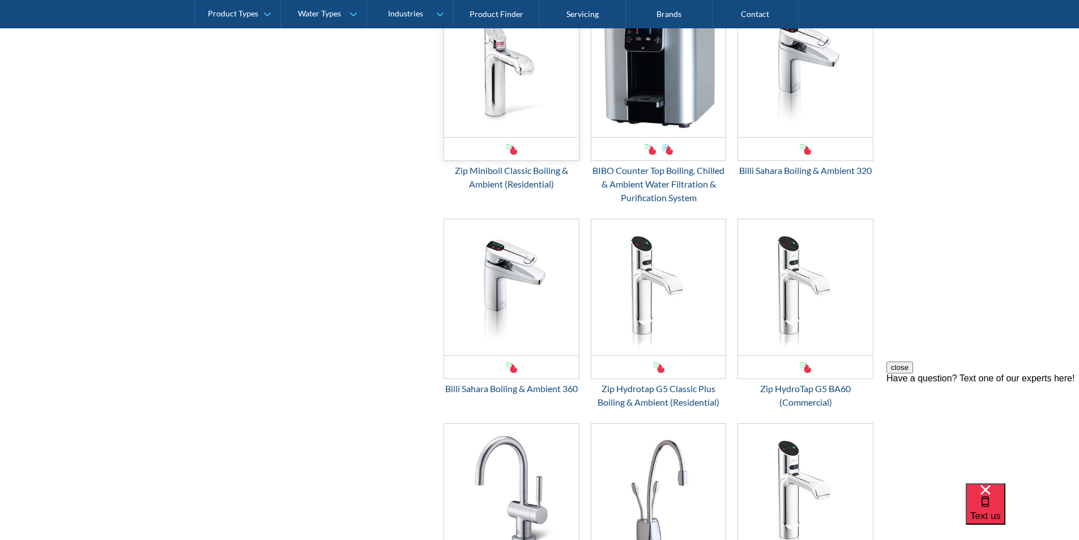
scroll to position [566, 0]
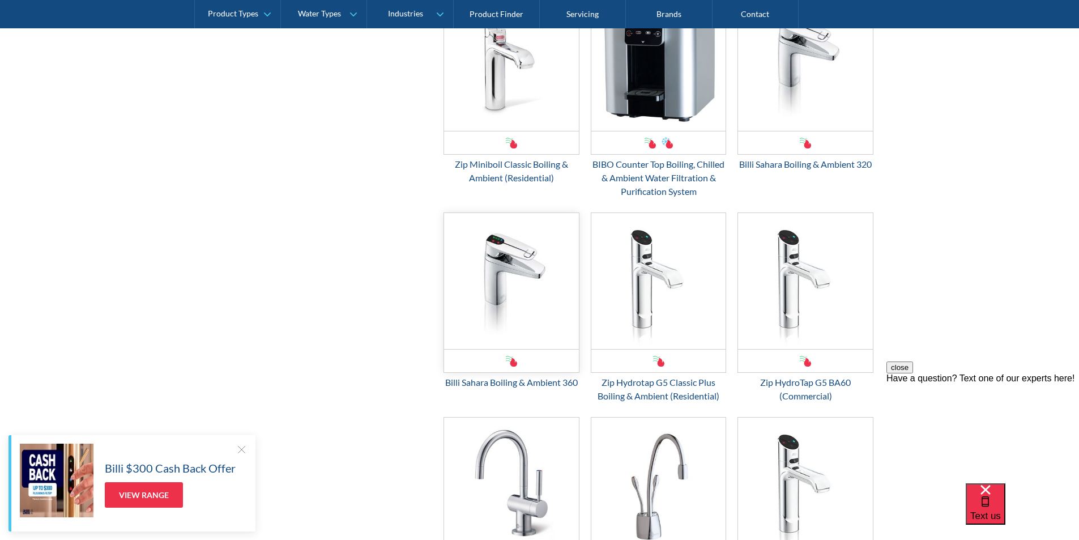
click at [525, 292] on img "Email Form 3" at bounding box center [511, 281] width 135 height 136
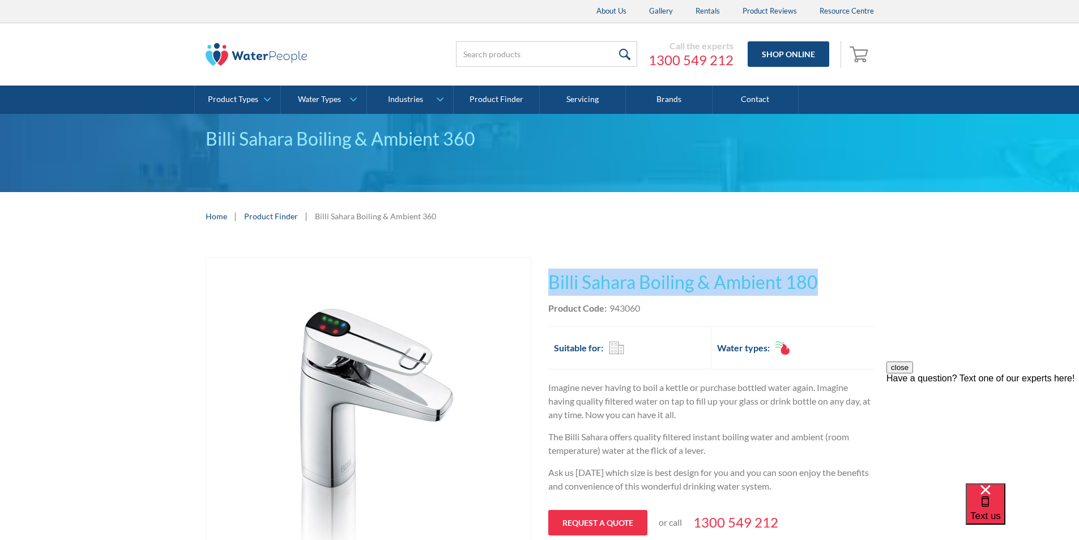
drag, startPoint x: 830, startPoint y: 277, endPoint x: 548, endPoint y: 279, distance: 281.5
click at [548, 279] on h1 "Billi Sahara Boiling & Ambient 180" at bounding box center [711, 281] width 326 height 27
copy h1 "Billi Sahara Boiling & Ambient 180"
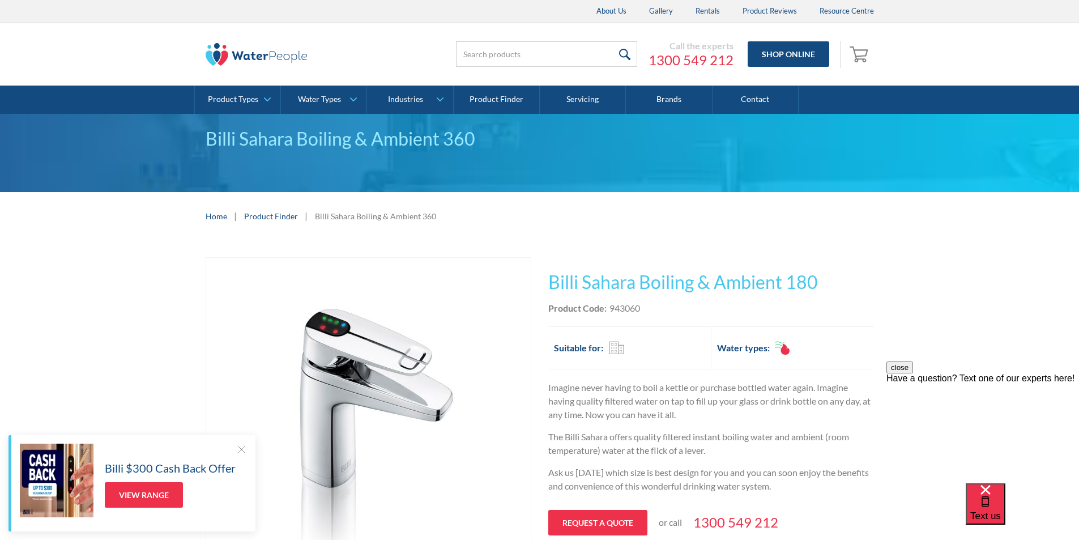
click at [652, 313] on div "Product Code: 943060" at bounding box center [711, 308] width 326 height 14
drag, startPoint x: 639, startPoint y: 308, endPoint x: 610, endPoint y: 313, distance: 30.0
click at [610, 313] on div "943060" at bounding box center [624, 308] width 31 height 14
copy div "943060"
